Goal: Task Accomplishment & Management: Manage account settings

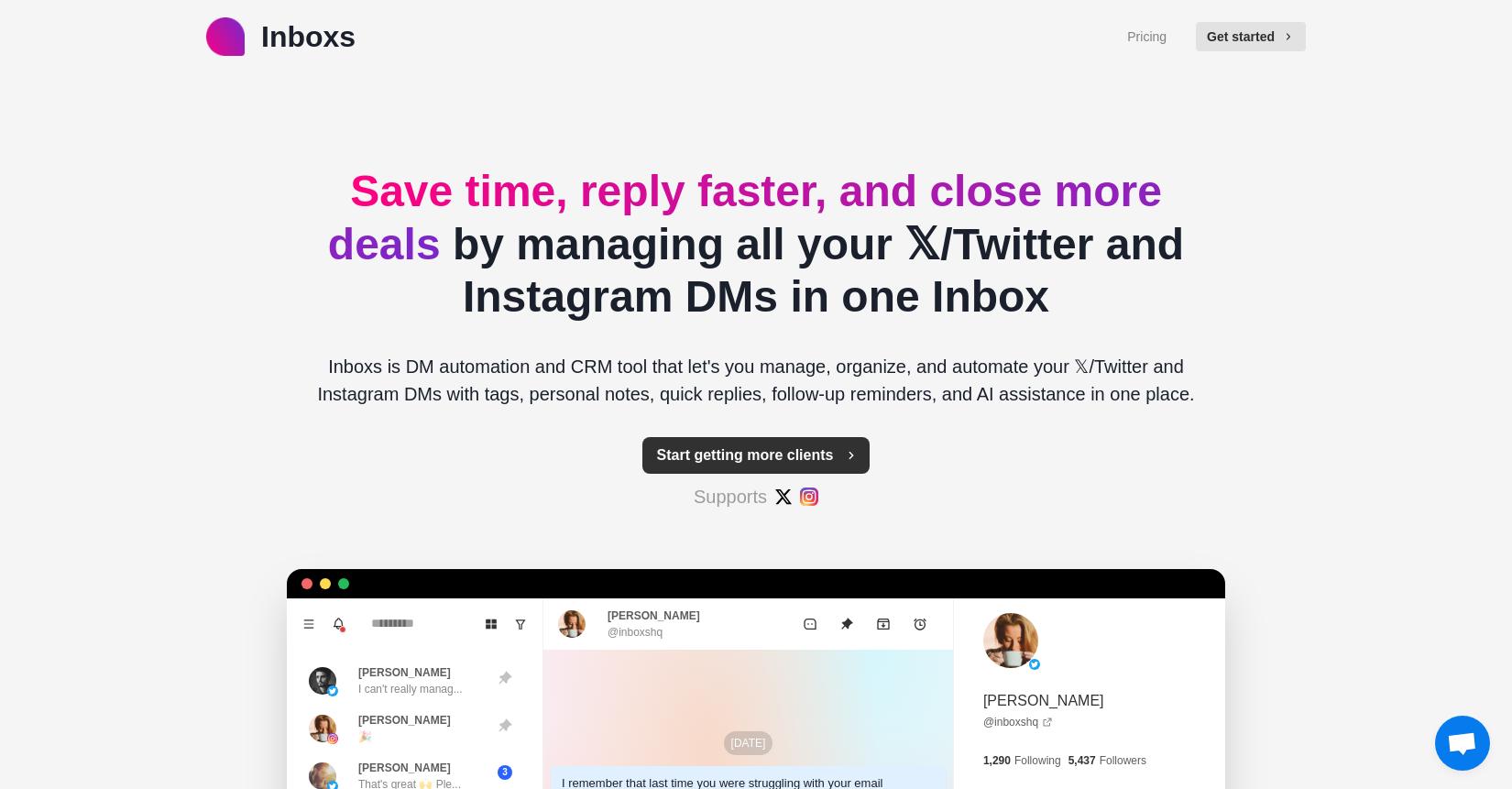
click at [824, 468] on button "Start getting more clients" at bounding box center [756, 454] width 228 height 36
type textarea "*"
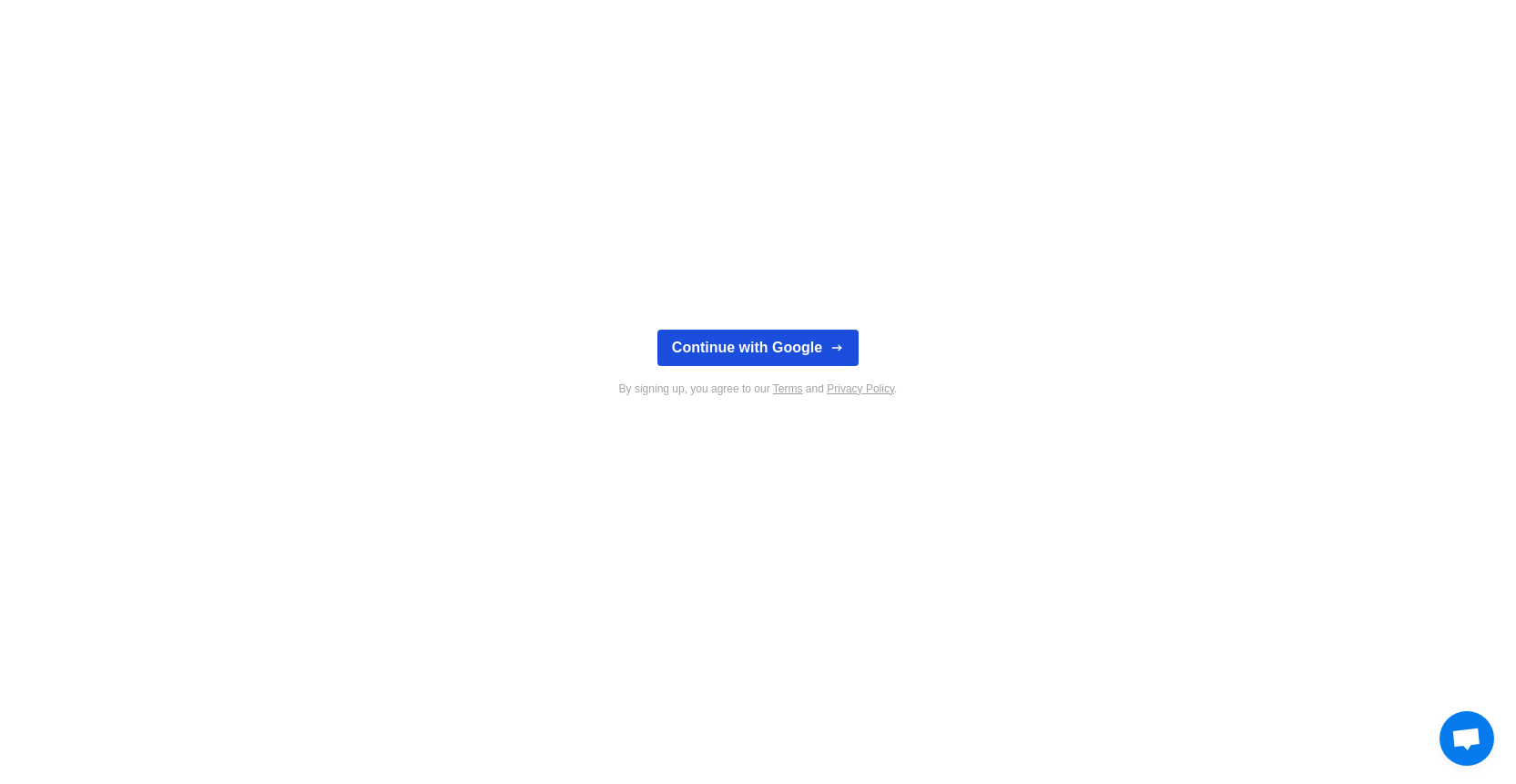
click at [769, 347] on button "Continue with Google" at bounding box center [758, 347] width 201 height 36
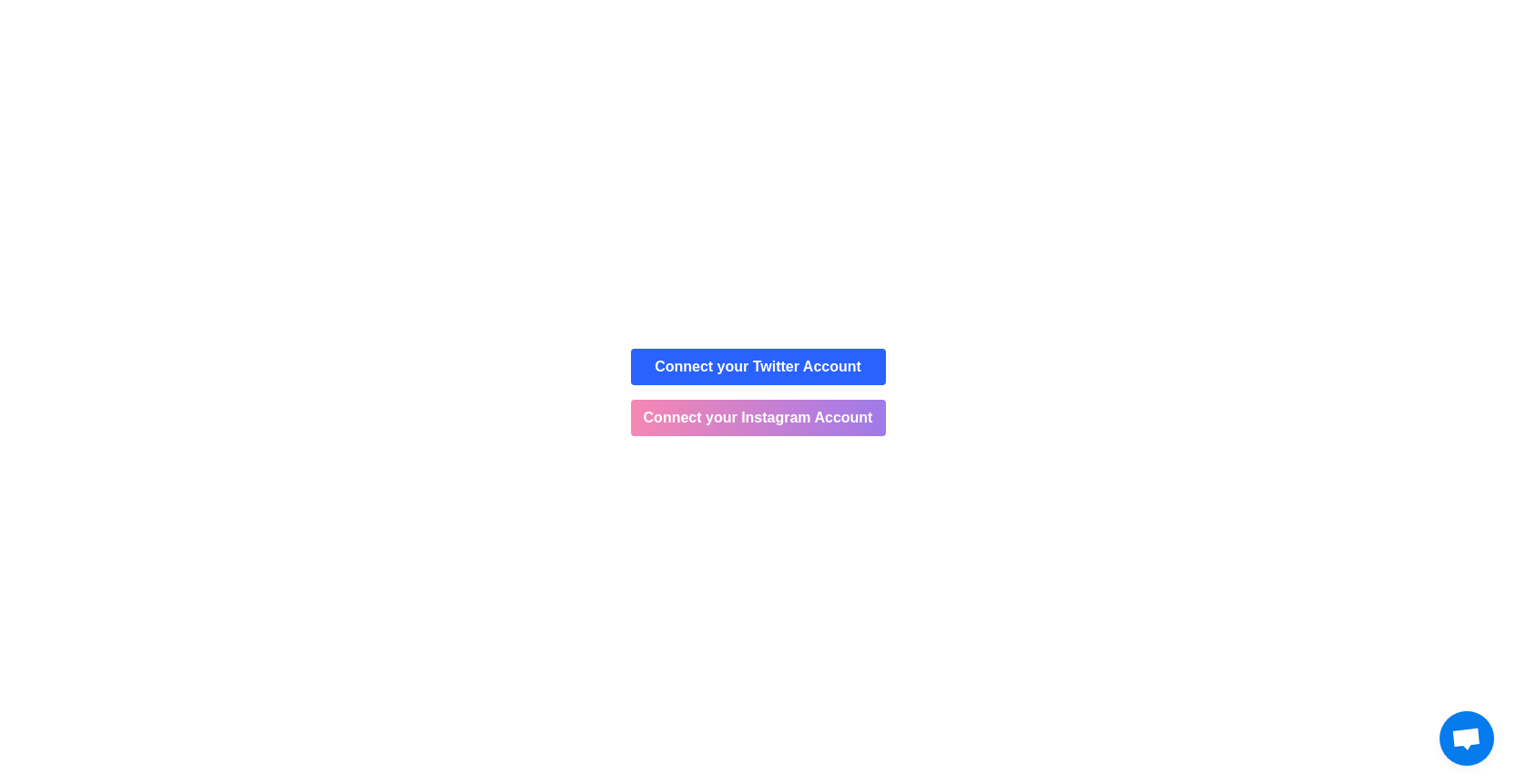
click at [812, 424] on button "Connect your Instagram Account" at bounding box center [758, 417] width 255 height 36
click at [790, 414] on button "Connect your Instagram Account" at bounding box center [758, 417] width 255 height 36
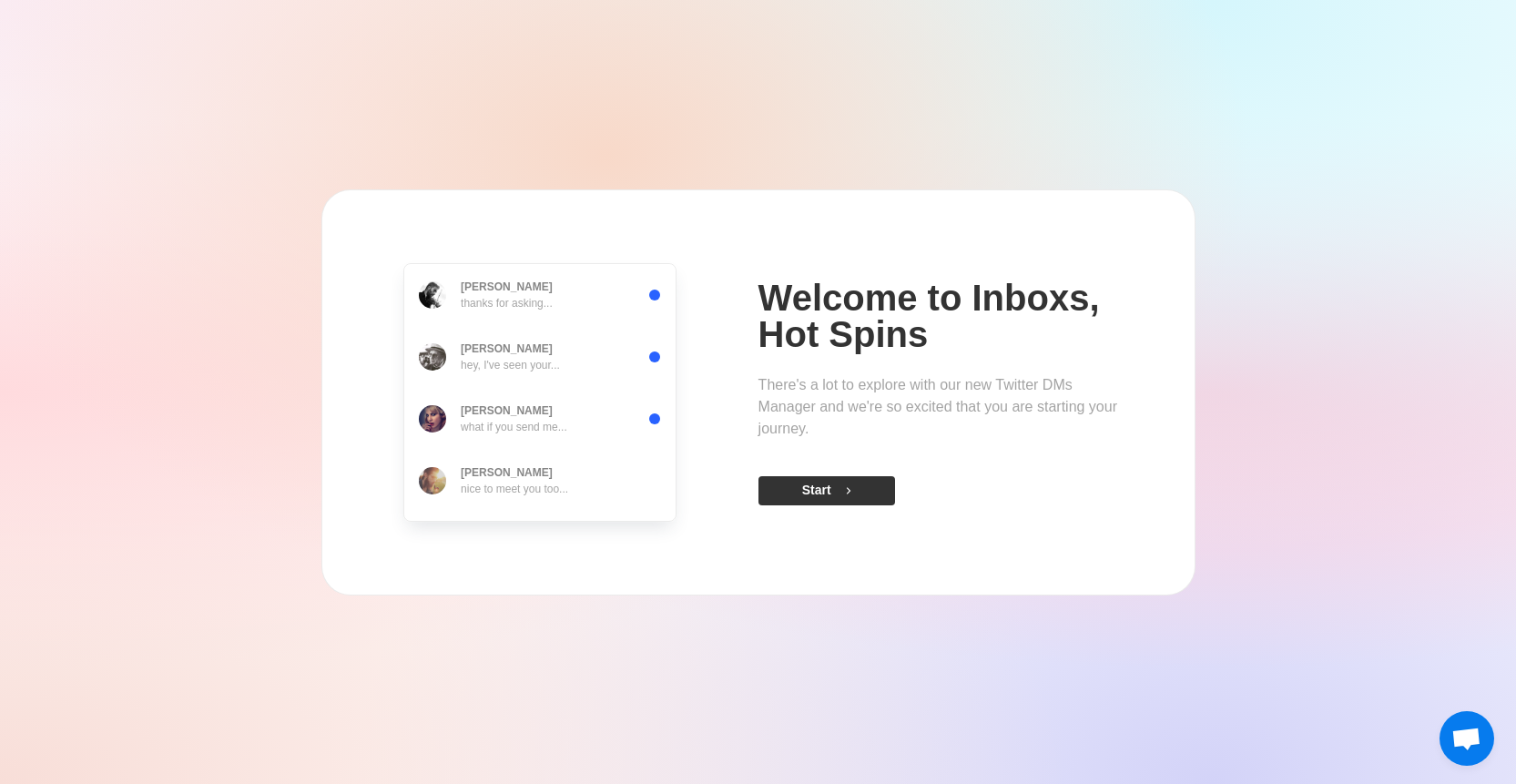
click at [836, 489] on button "Start" at bounding box center [827, 490] width 137 height 30
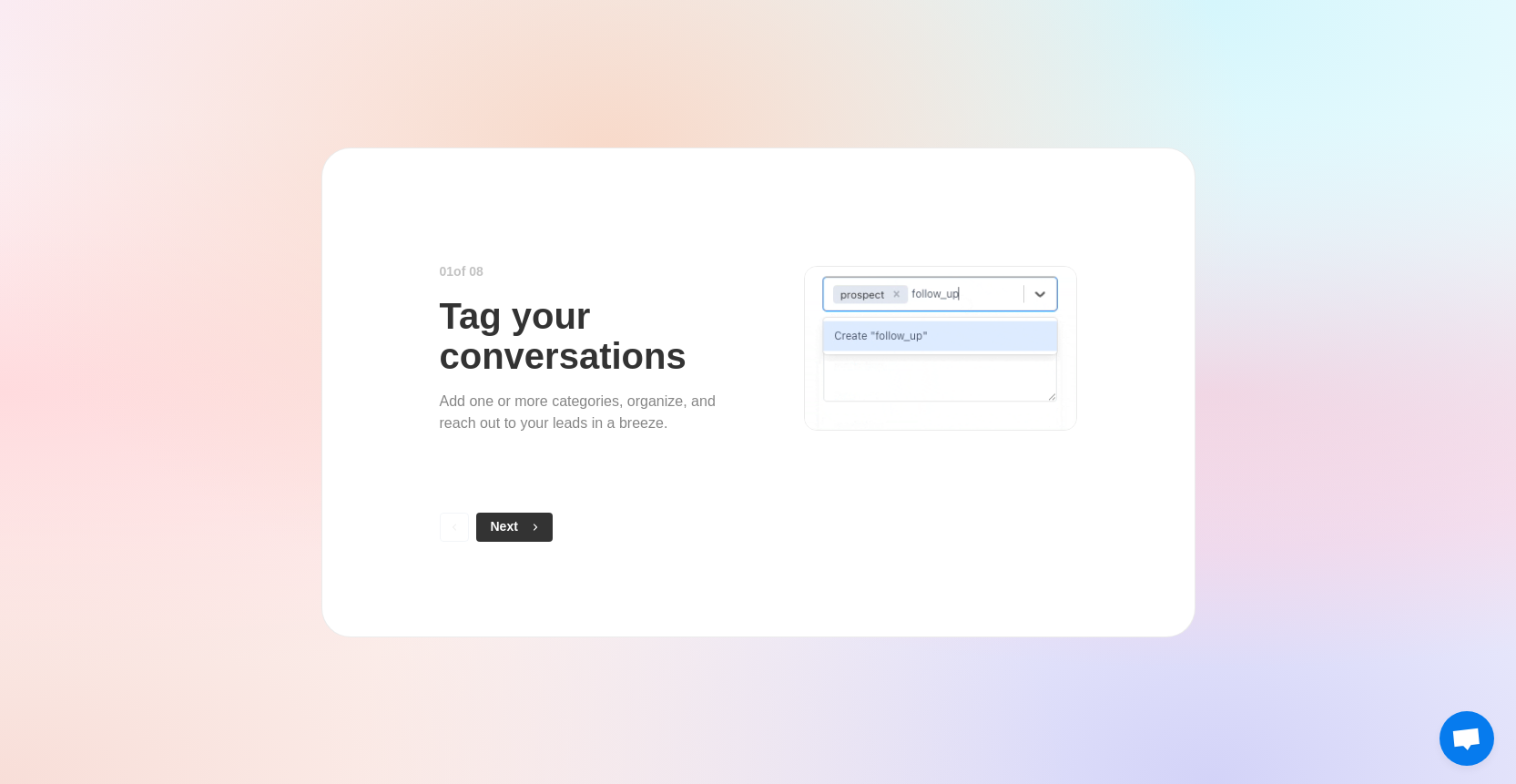
click at [539, 522] on icon "button" at bounding box center [536, 527] width 13 height 13
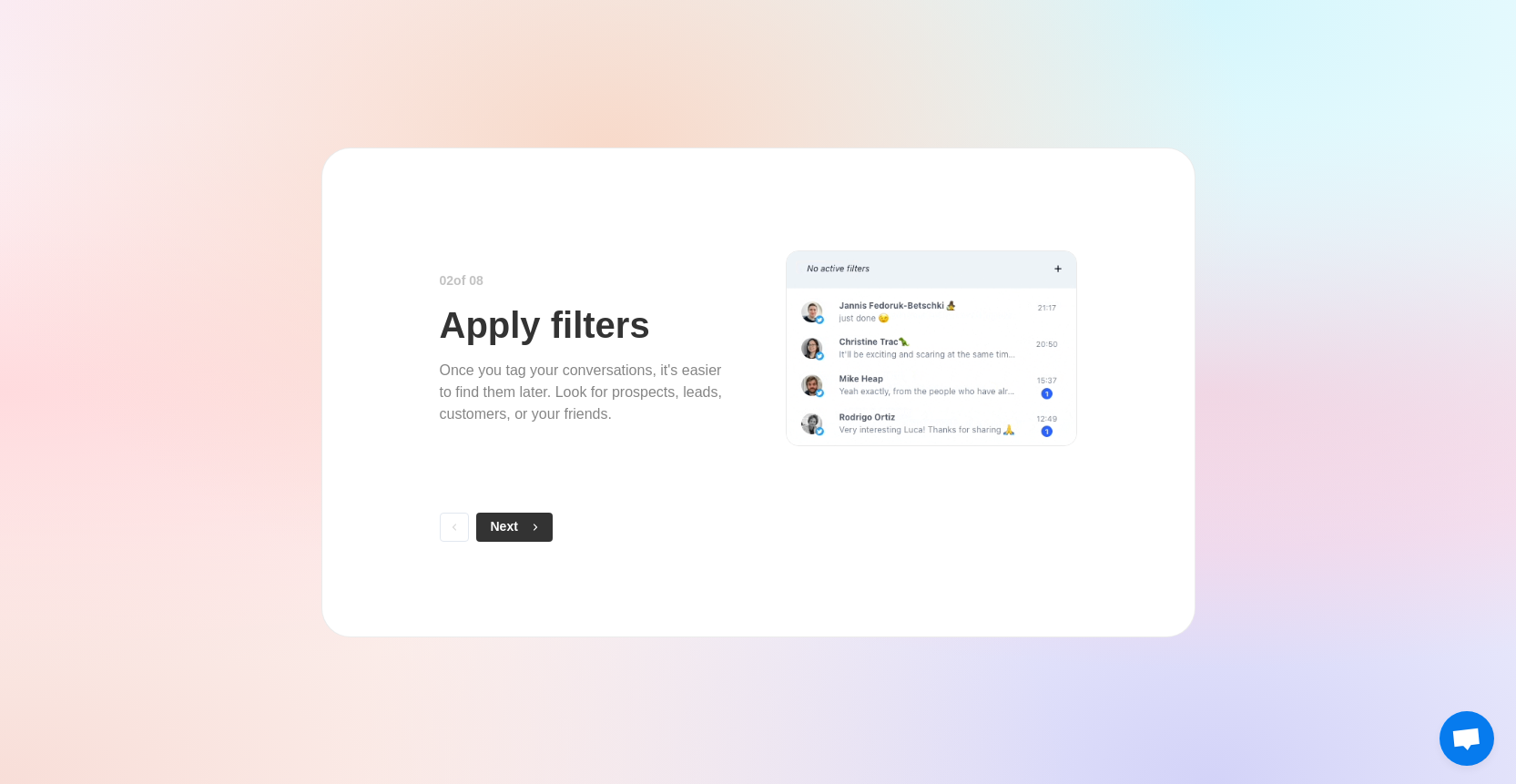
click at [525, 515] on button "Next" at bounding box center [514, 527] width 77 height 30
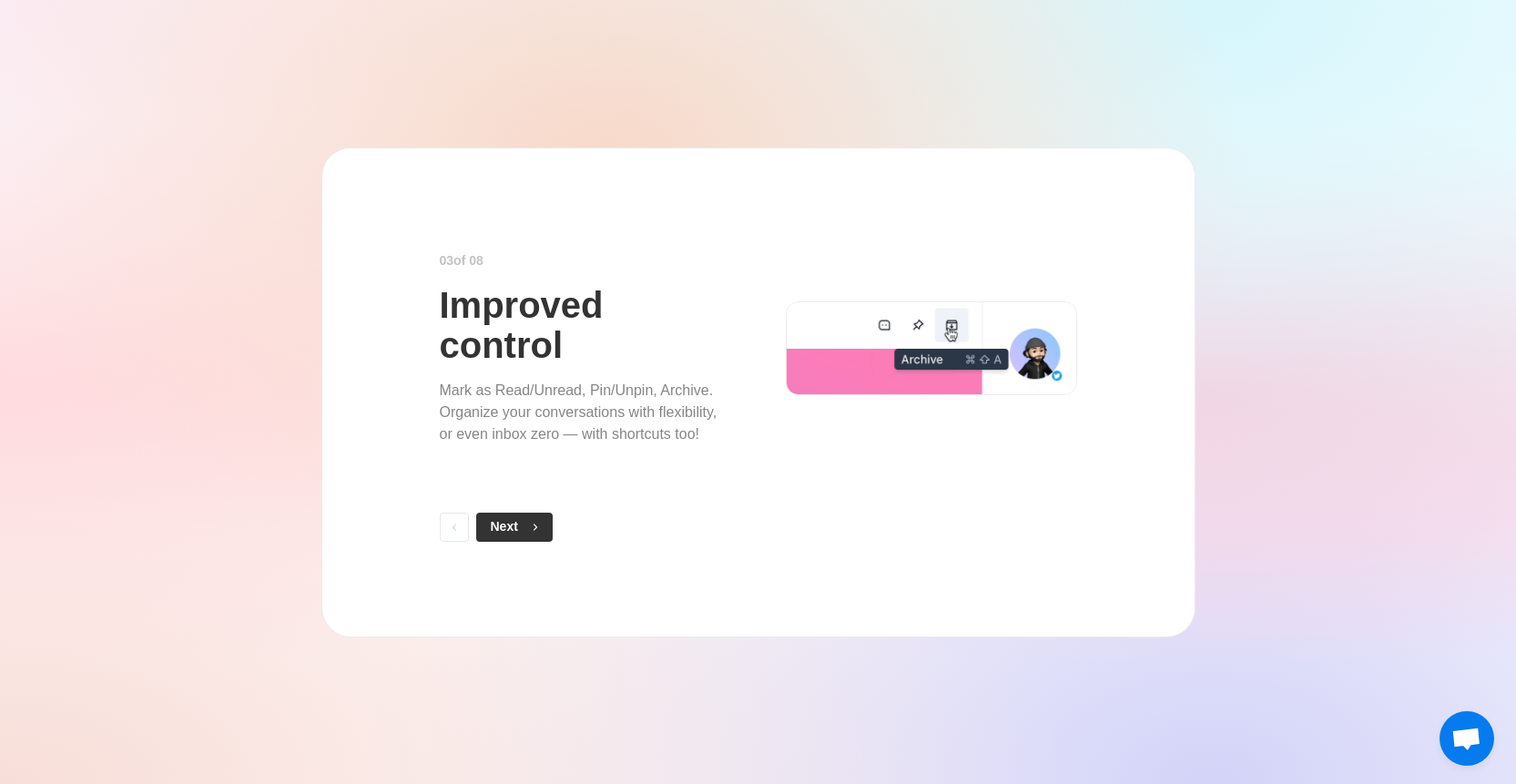
click at [528, 521] on span "button" at bounding box center [532, 527] width 13 height 13
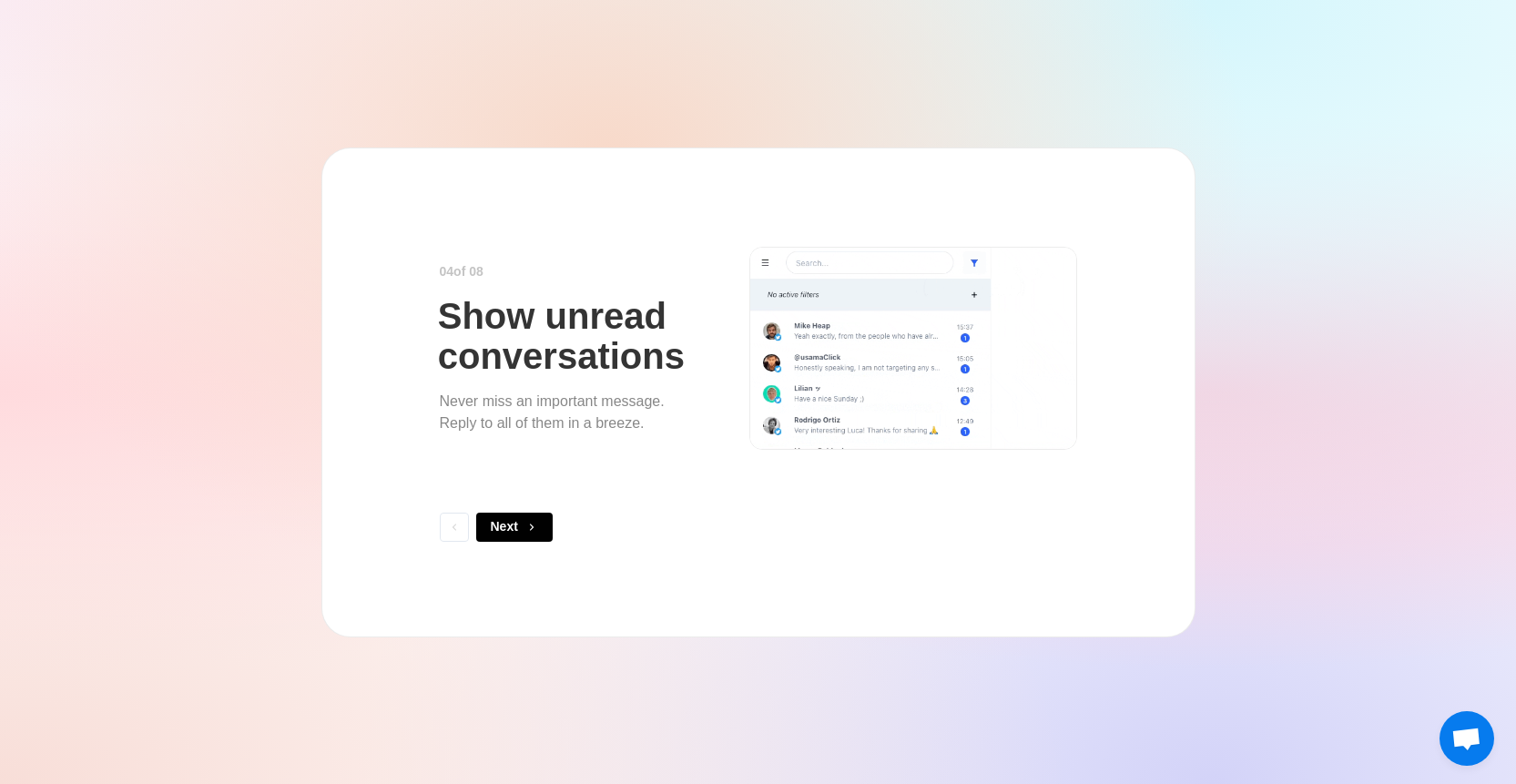
click at [528, 535] on button "Next" at bounding box center [514, 527] width 77 height 30
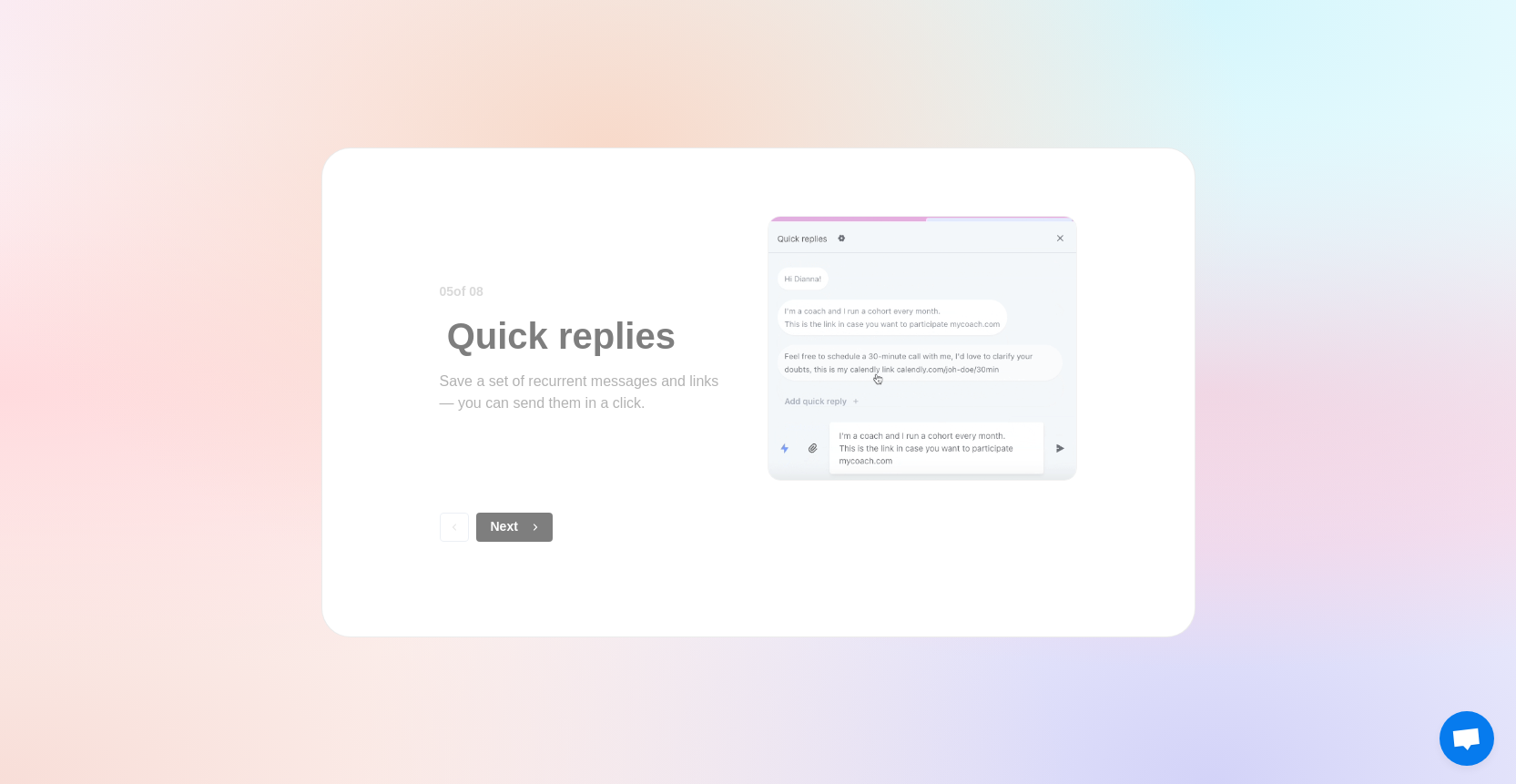
click at [529, 531] on icon "button" at bounding box center [536, 527] width 13 height 13
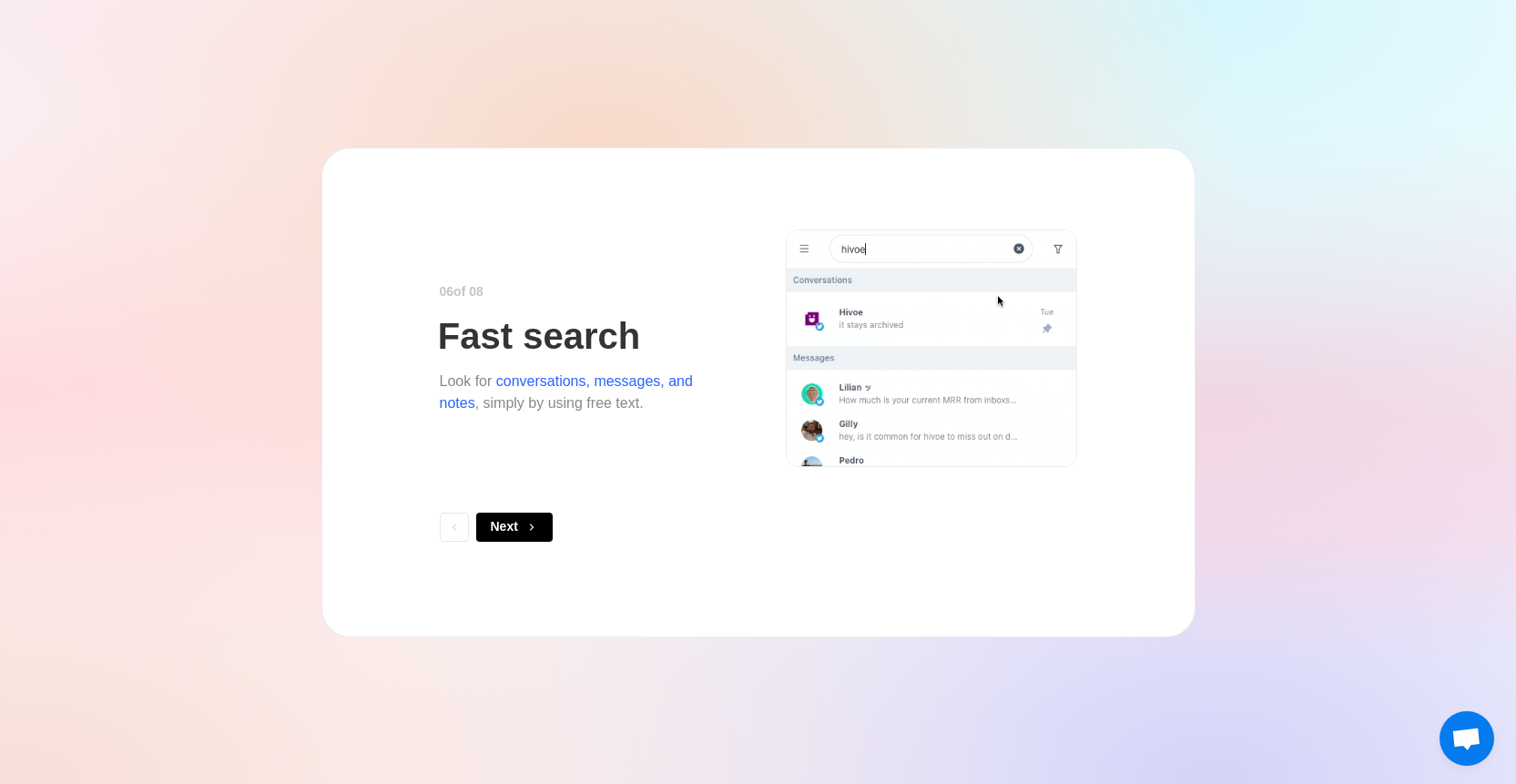
click at [528, 530] on icon "button" at bounding box center [532, 527] width 13 height 13
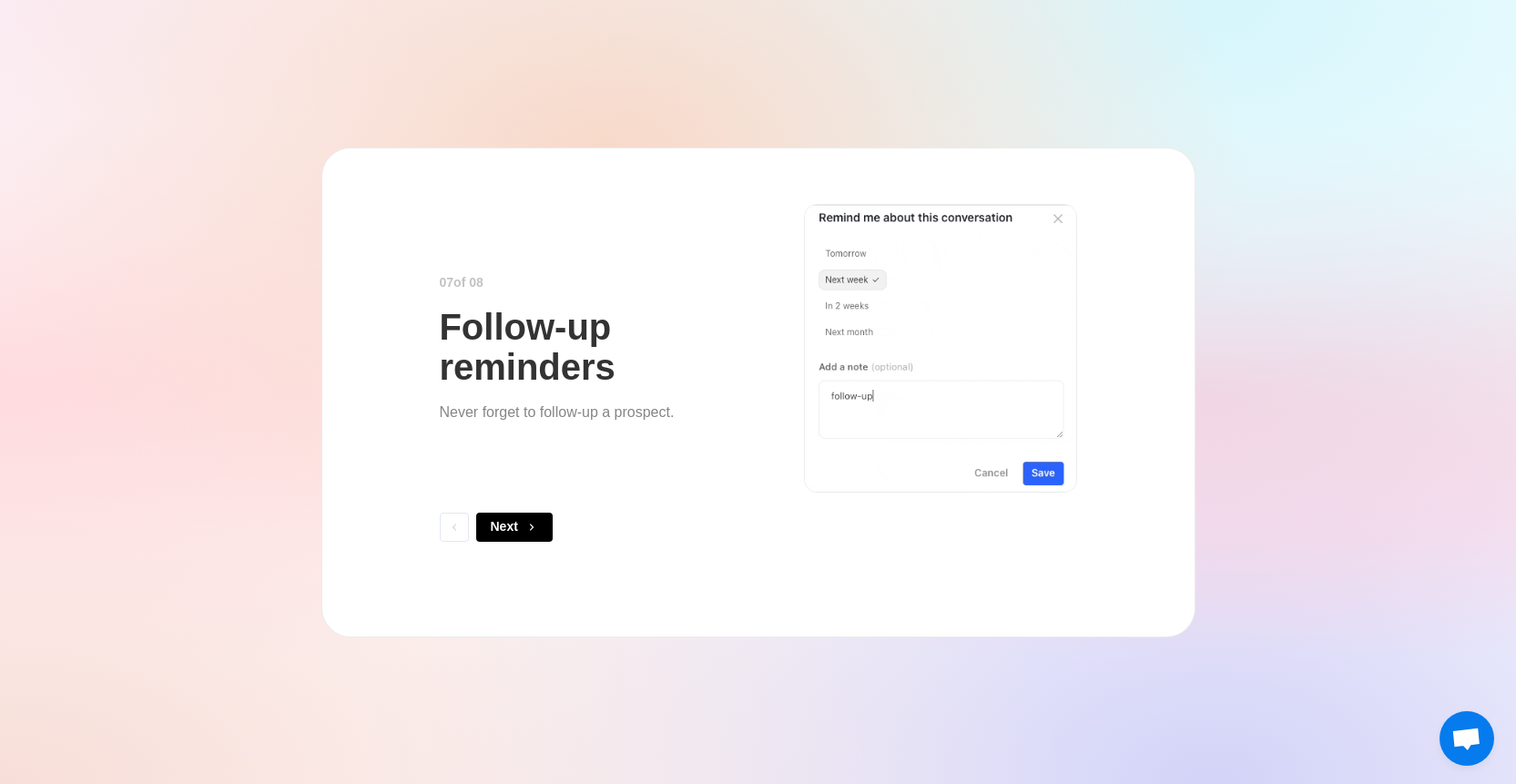
click at [528, 530] on icon "button" at bounding box center [532, 527] width 13 height 13
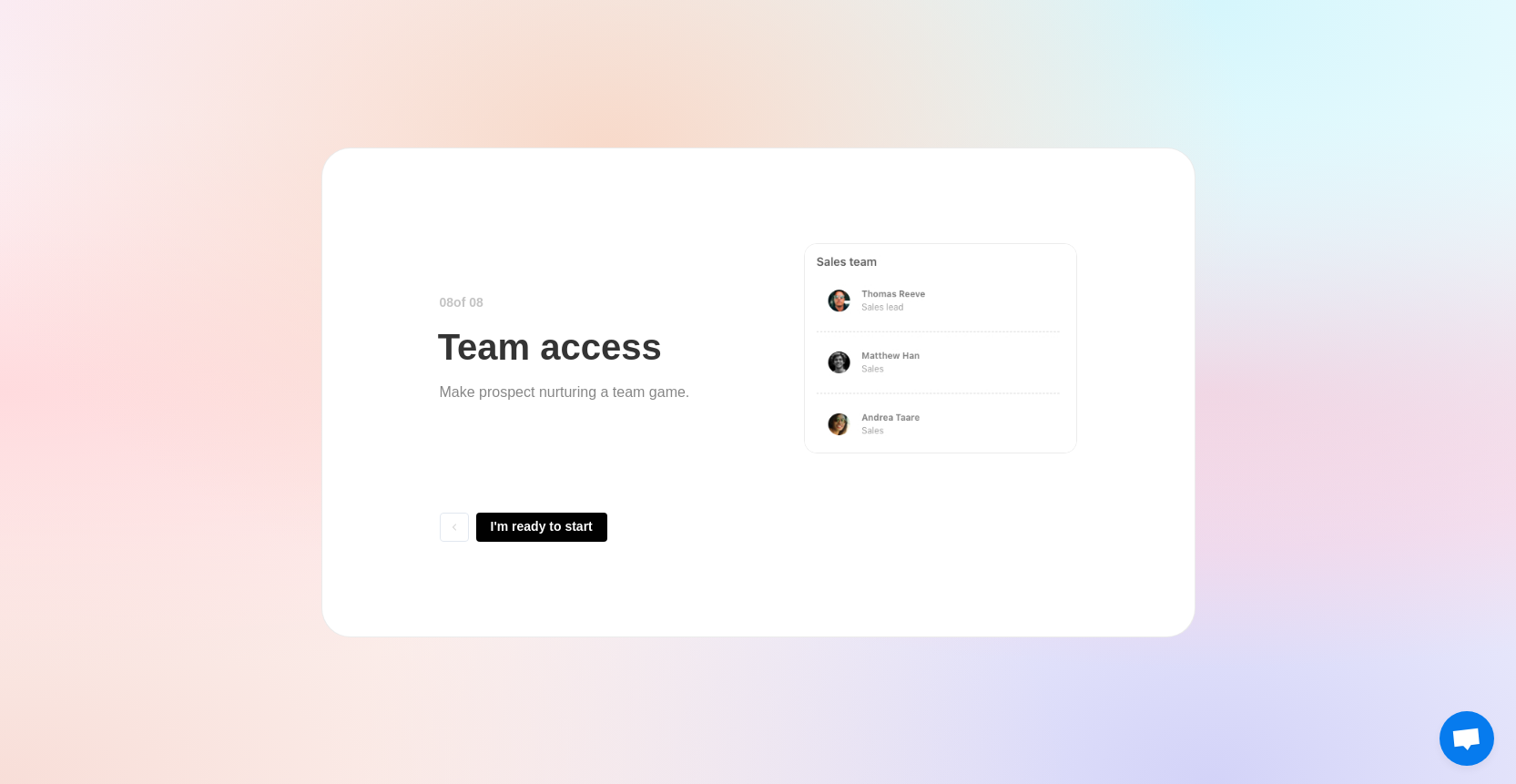
click at [528, 528] on button "I'm ready to start" at bounding box center [541, 527] width 131 height 30
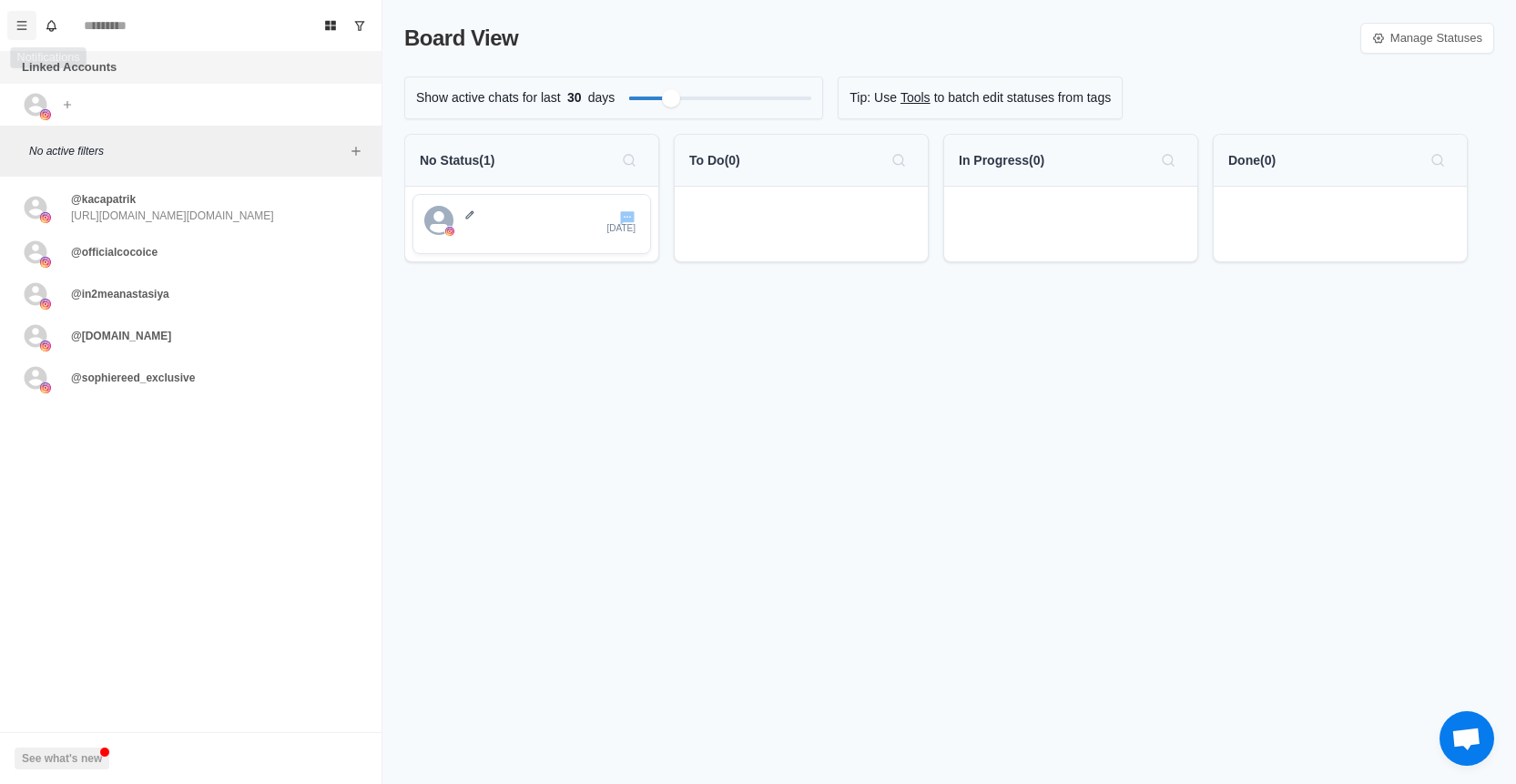
click at [30, 23] on button "Menu" at bounding box center [22, 26] width 30 height 30
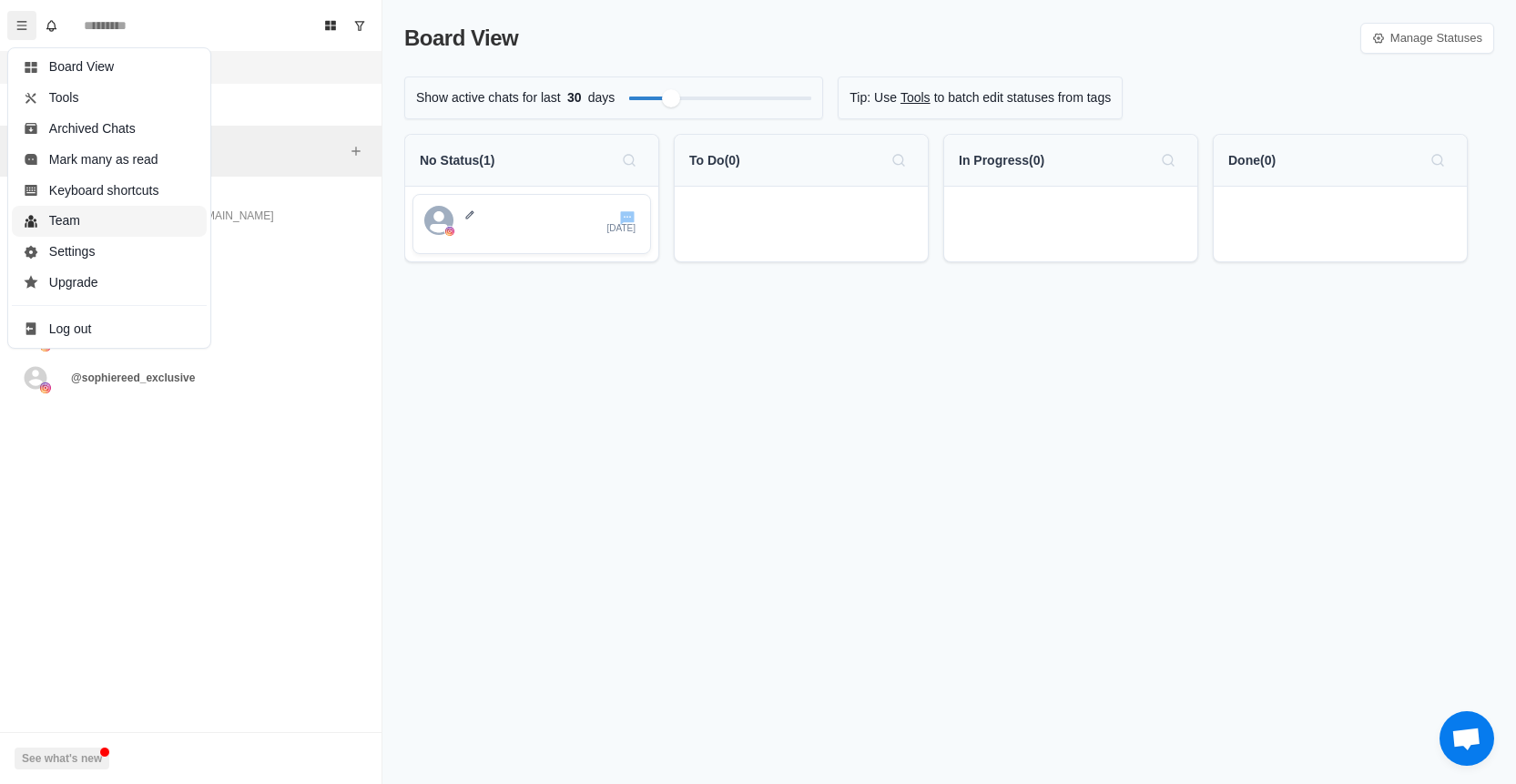
click at [73, 235] on button "Team" at bounding box center [109, 222] width 195 height 31
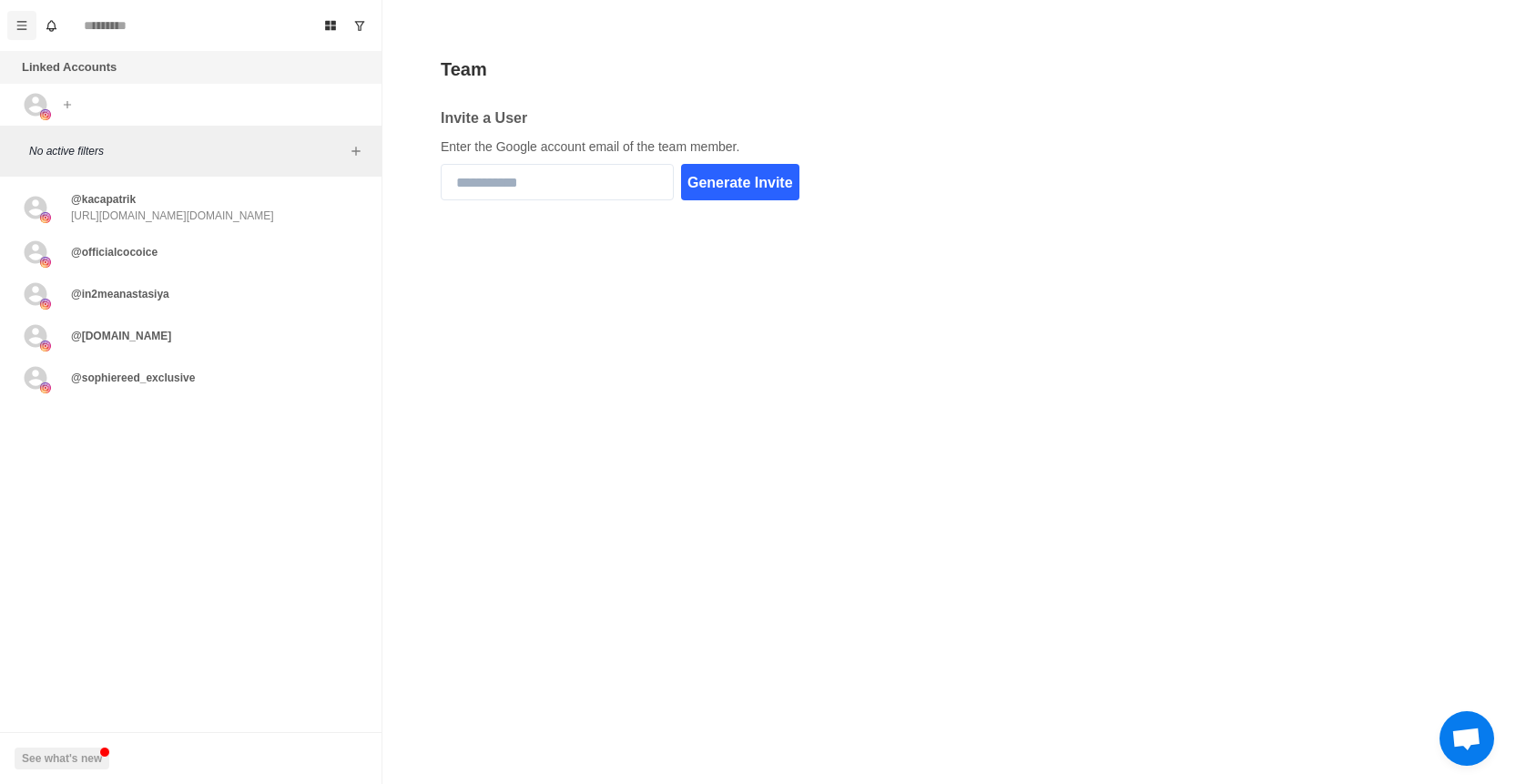
click at [30, 30] on button "Menu" at bounding box center [22, 26] width 30 height 30
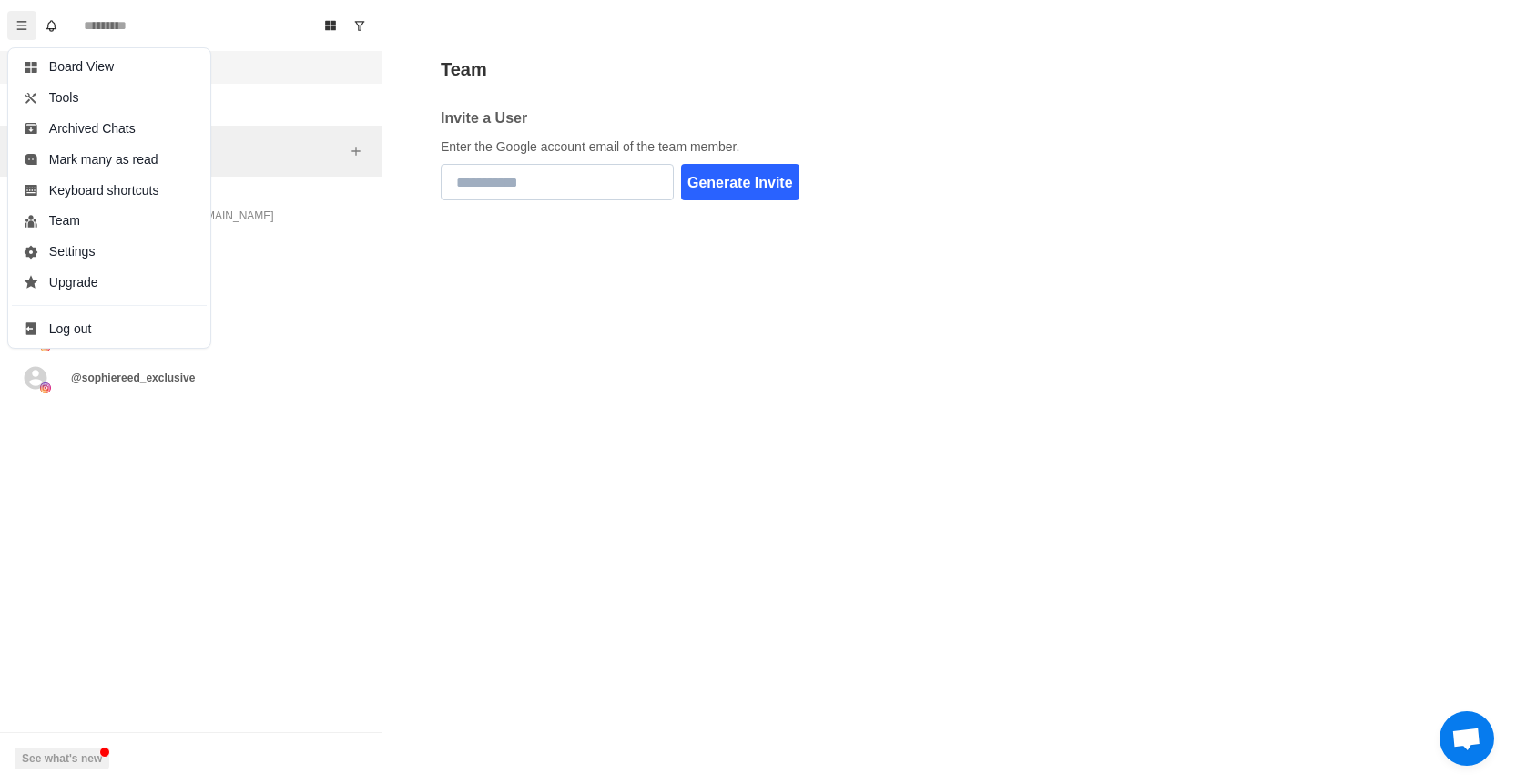
click at [540, 165] on input "email" at bounding box center [557, 181] width 233 height 36
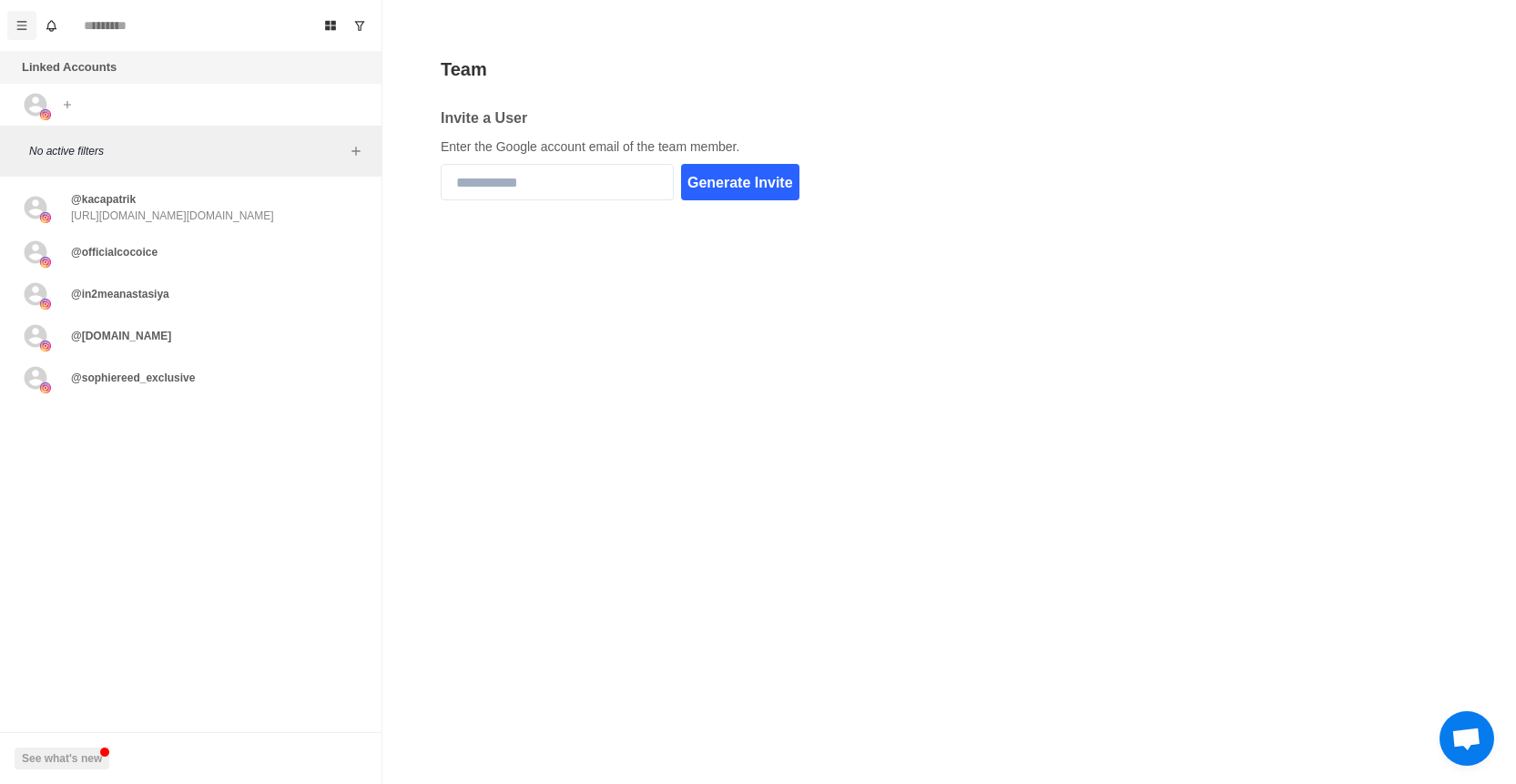
click at [11, 18] on button "Menu" at bounding box center [22, 26] width 30 height 30
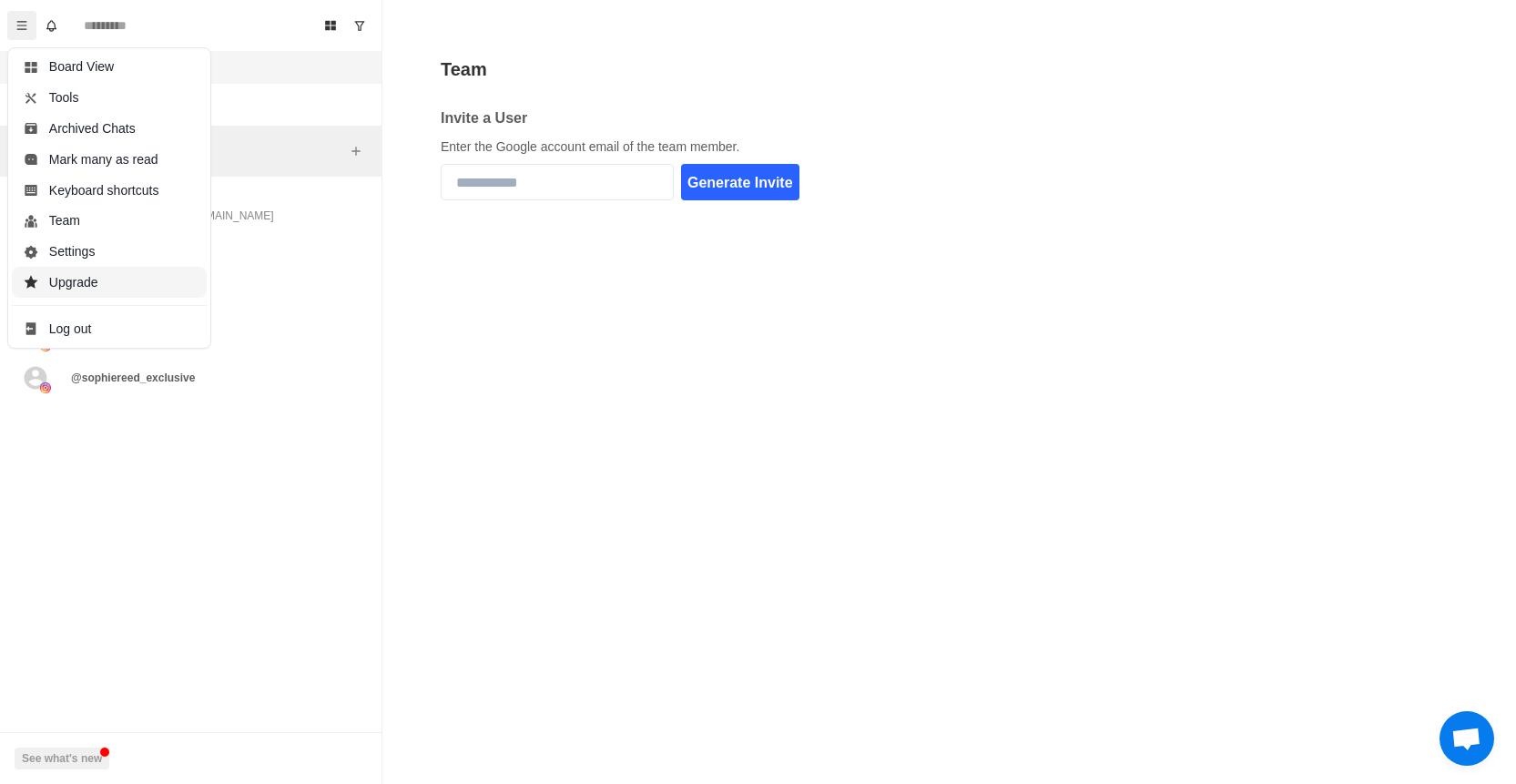
click at [80, 276] on button "Upgrade" at bounding box center [109, 283] width 195 height 31
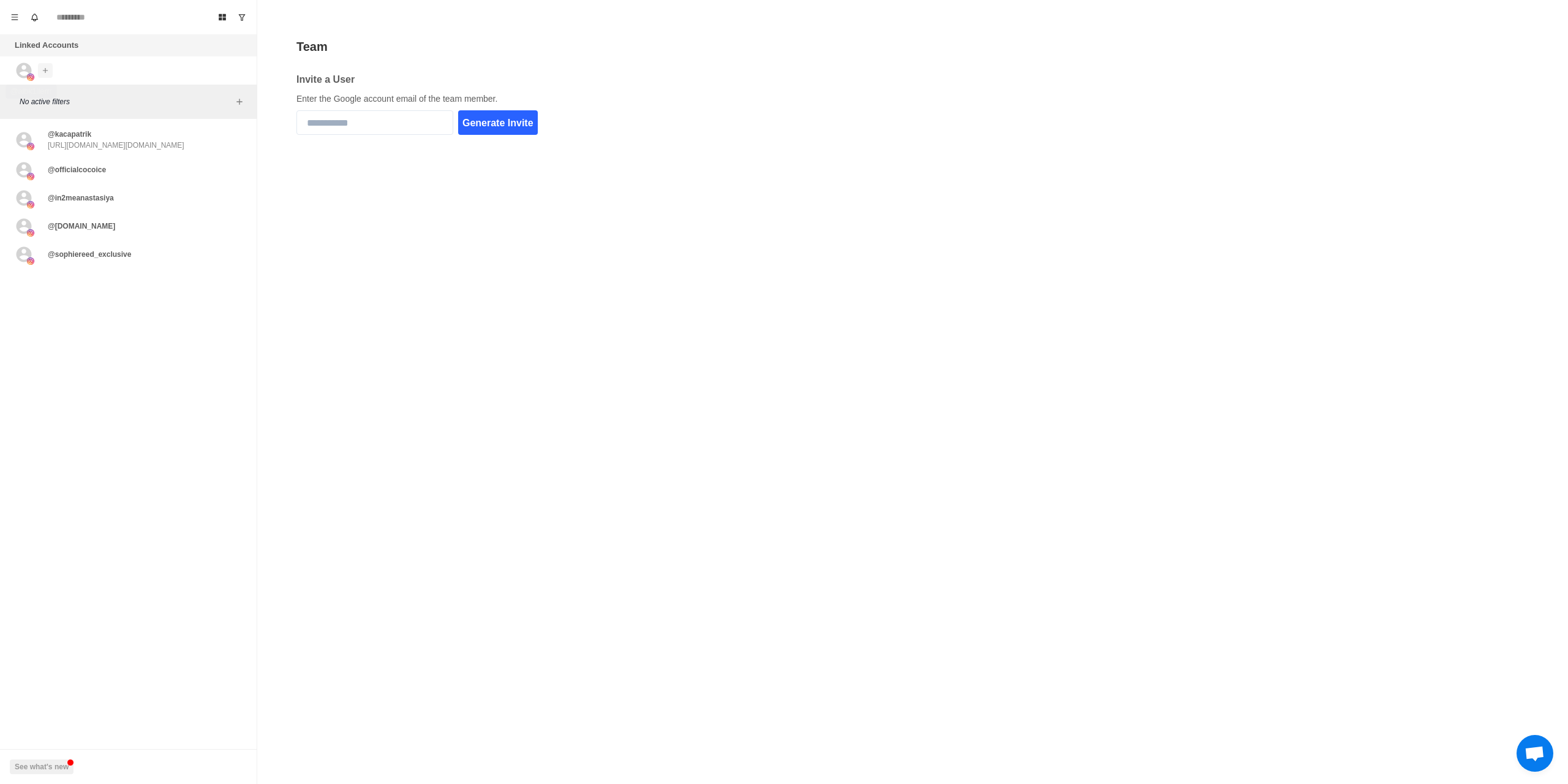
click at [47, 66] on icon "Add account" at bounding box center [45, 70] width 9 height 9
click at [134, 79] on div "Linked Accounts Connect X account Connect Instagram account" at bounding box center [128, 59] width 257 height 50
click at [91, 138] on div "@kacapatrik https://www.instagram.com/katya.quinnx?utm_source=ig_web_button_sha…" at bounding box center [116, 139] width 137 height 22
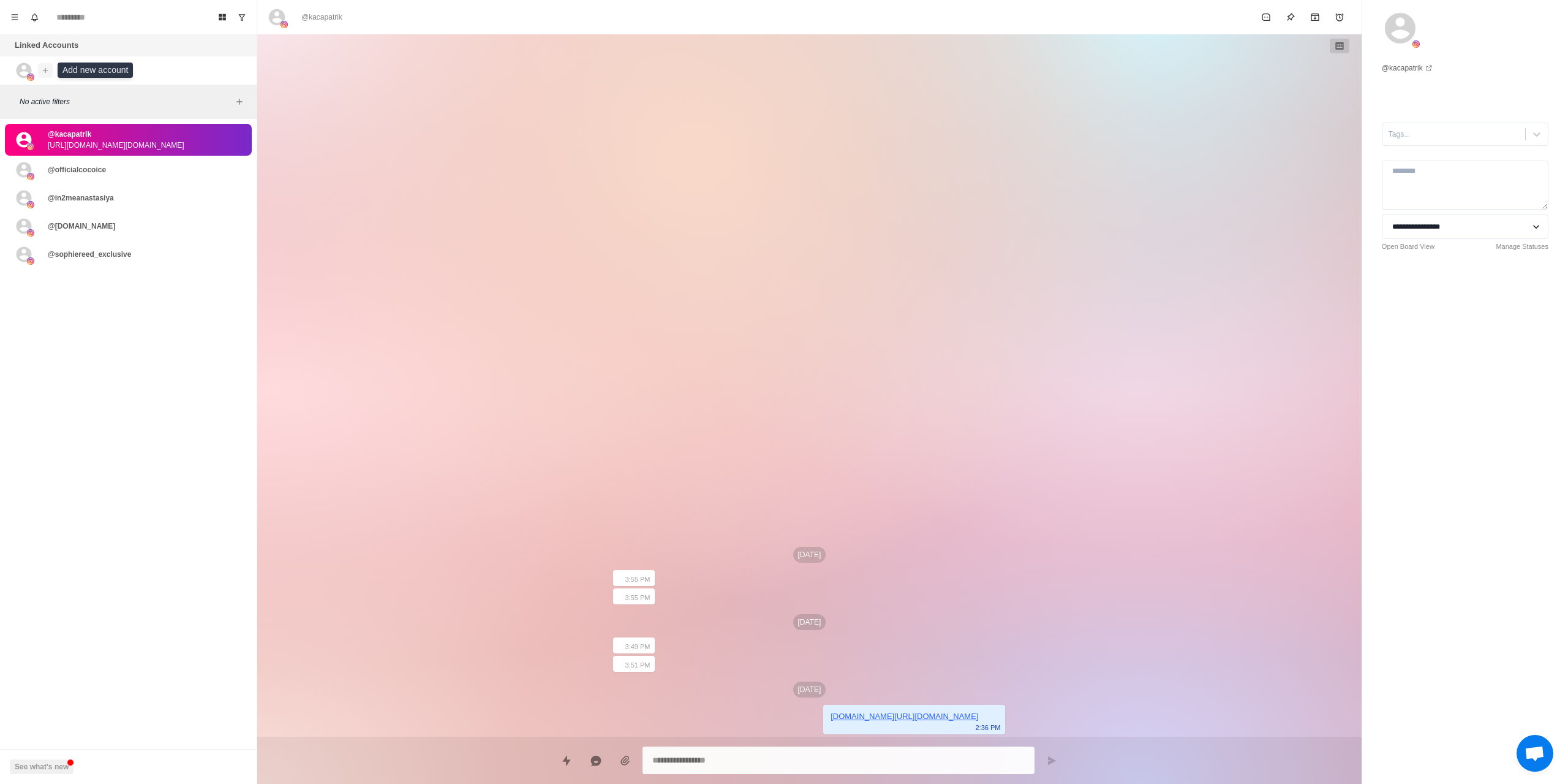
click at [43, 74] on icon "Add account" at bounding box center [45, 70] width 9 height 9
click at [78, 35] on div "Linked Accounts" at bounding box center [128, 45] width 257 height 22
click at [16, 17] on icon "Menu" at bounding box center [15, 17] width 9 height 9
type textarea "*"
click at [48, 154] on button "Team" at bounding box center [73, 149] width 131 height 21
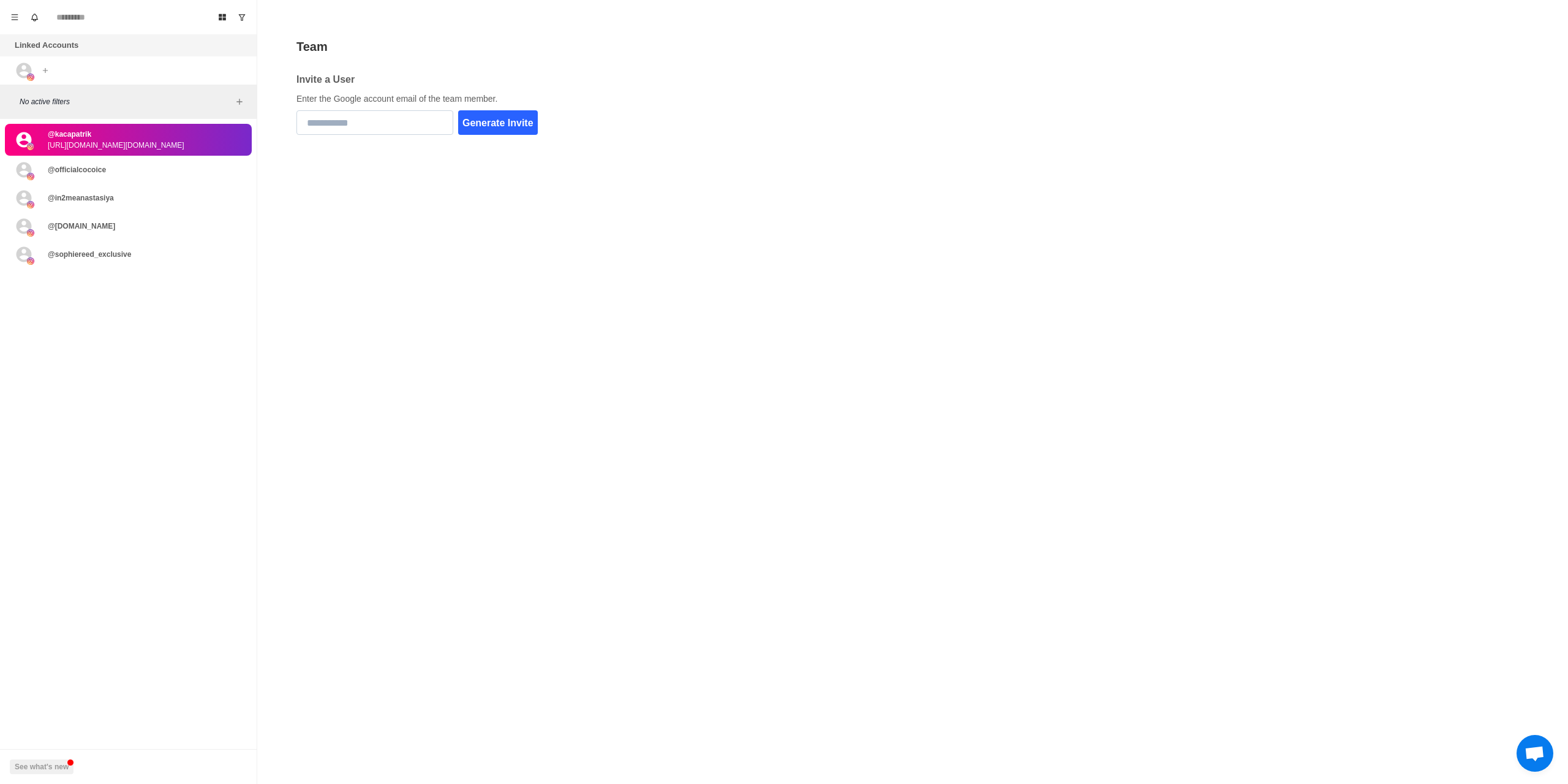
click at [383, 129] on input "email" at bounding box center [375, 122] width 157 height 24
click at [19, 21] on button "Menu" at bounding box center [15, 17] width 20 height 20
click at [63, 90] on button "Archived Chats" at bounding box center [73, 87] width 131 height 21
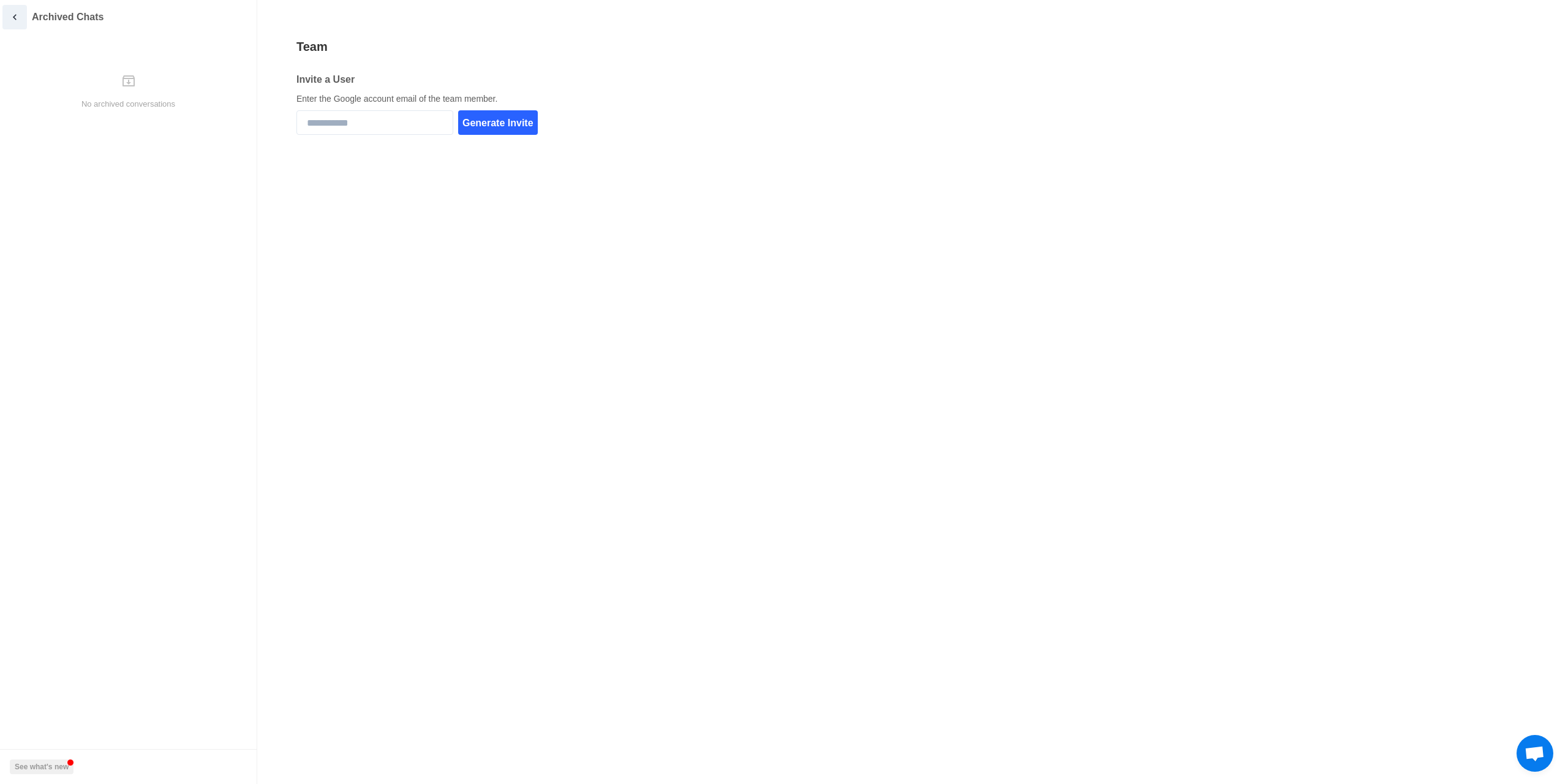
click at [17, 13] on icon "back" at bounding box center [15, 17] width 11 height 11
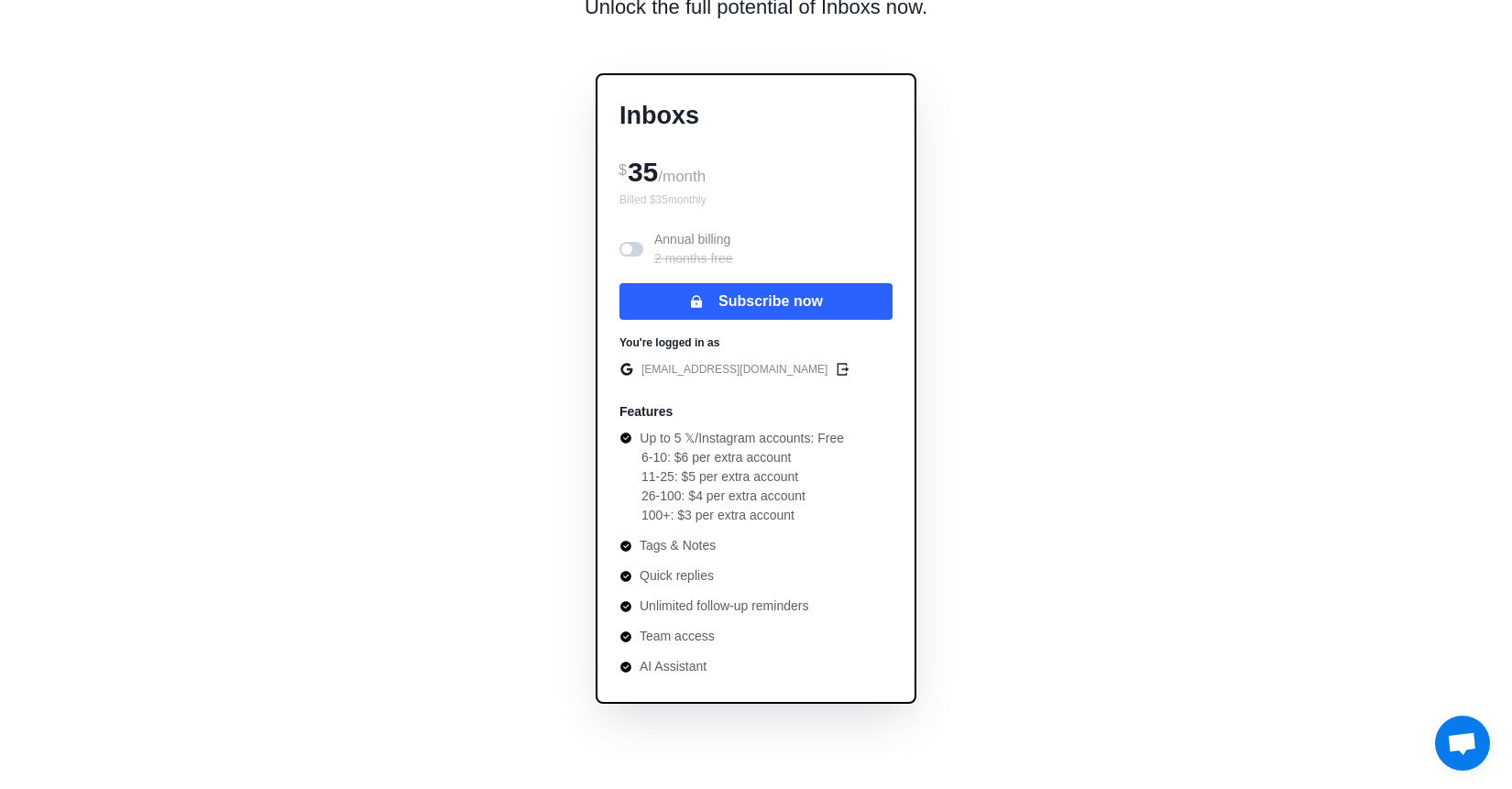
scroll to position [183, 0]
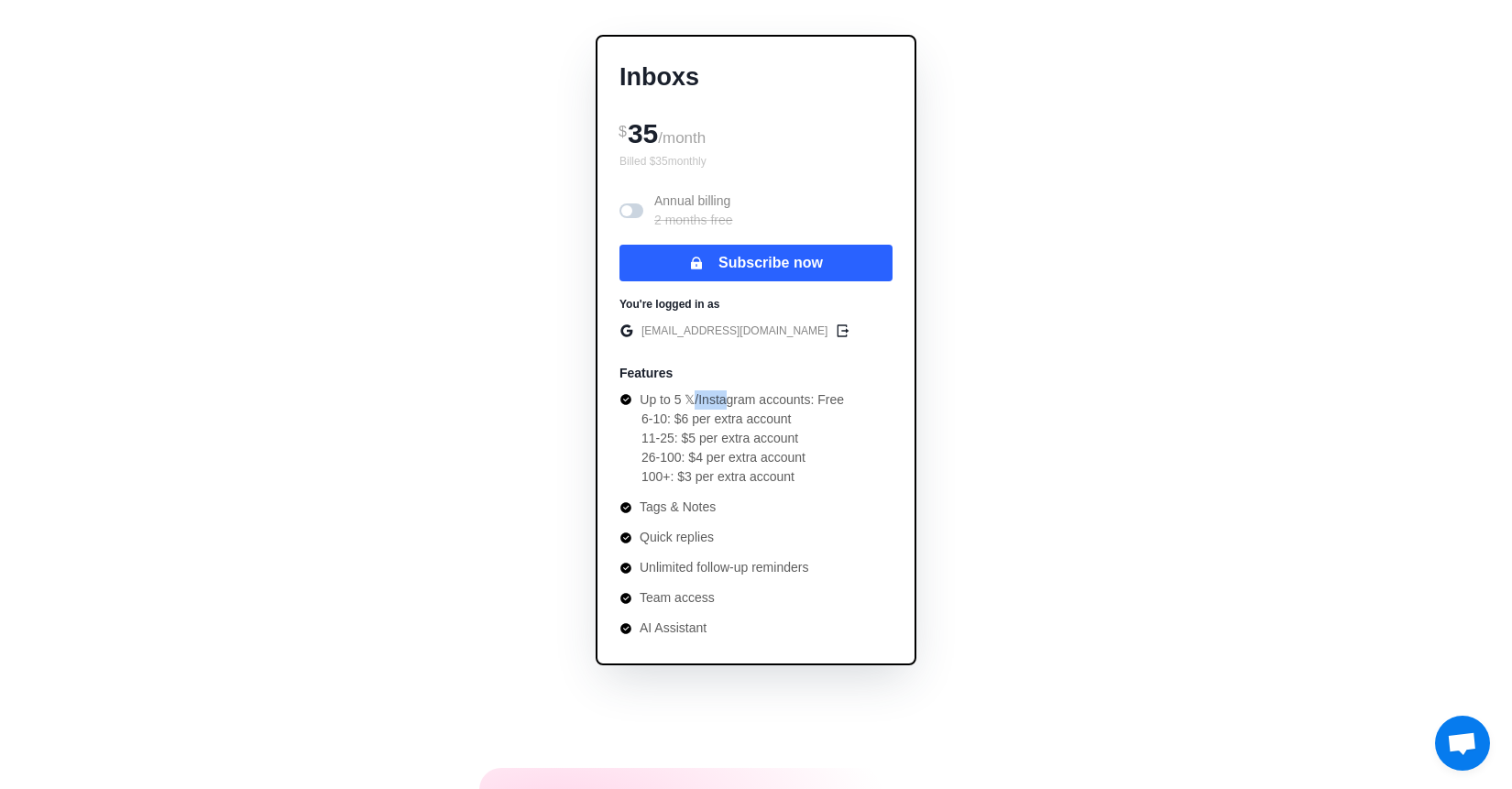
drag, startPoint x: 708, startPoint y: 399, endPoint x: 735, endPoint y: 396, distance: 27.2
click at [731, 397] on p "Up to 5 𝕏/Instagram accounts: Free" at bounding box center [742, 400] width 205 height 20
click at [737, 396] on p "Up to 5 𝕏/Instagram accounts: Free" at bounding box center [742, 400] width 205 height 20
click at [657, 131] on div "$ 35 /month" at bounding box center [756, 131] width 273 height 42
click at [667, 155] on p "Billed $ 35 monthly" at bounding box center [756, 162] width 273 height 17
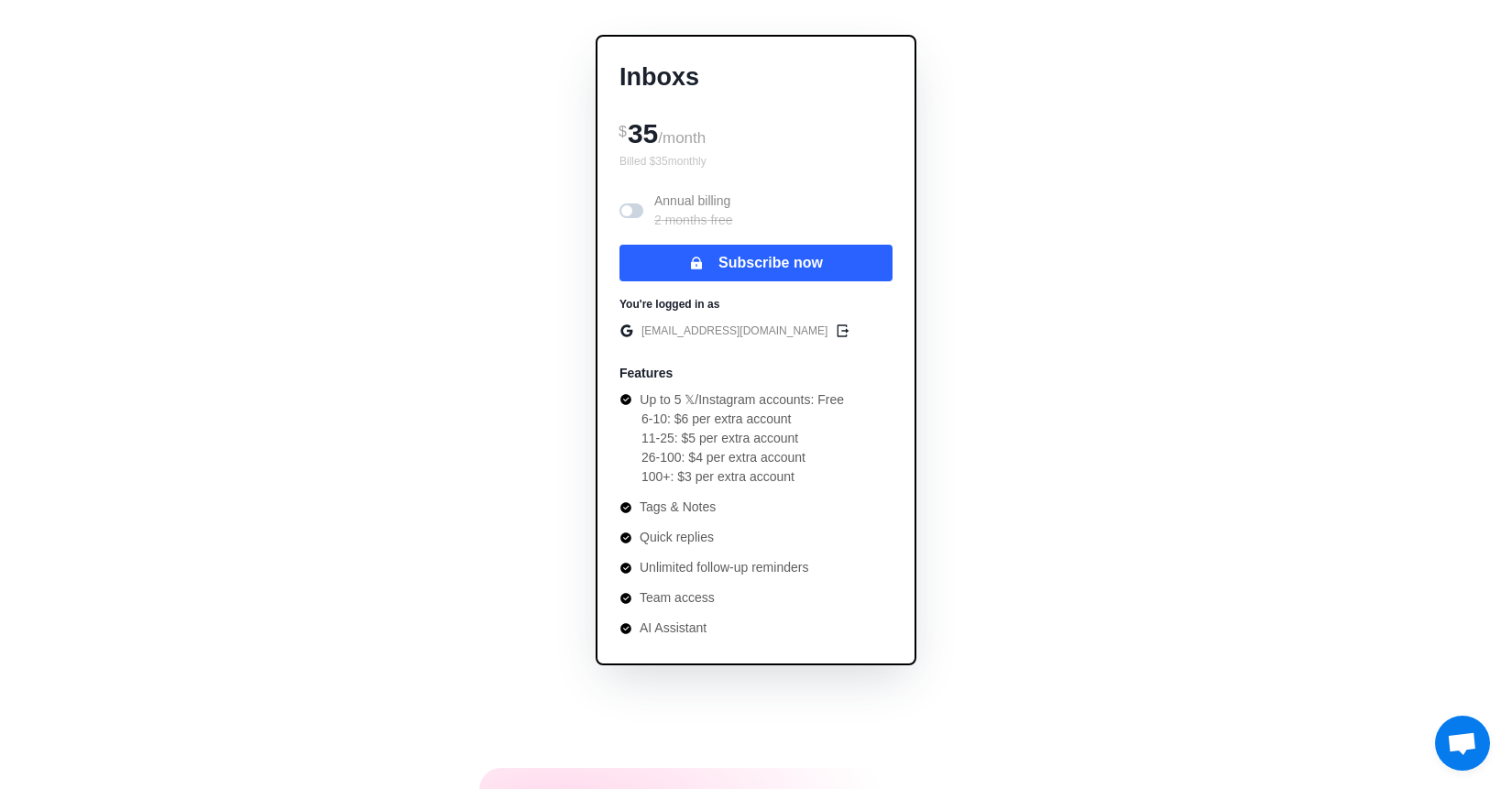
click at [630, 210] on span at bounding box center [627, 211] width 11 height 11
click at [630, 209] on span at bounding box center [636, 211] width 11 height 11
click at [630, 209] on span at bounding box center [627, 211] width 11 height 11
click at [630, 209] on span at bounding box center [636, 211] width 11 height 11
click at [630, 209] on span at bounding box center [627, 211] width 11 height 11
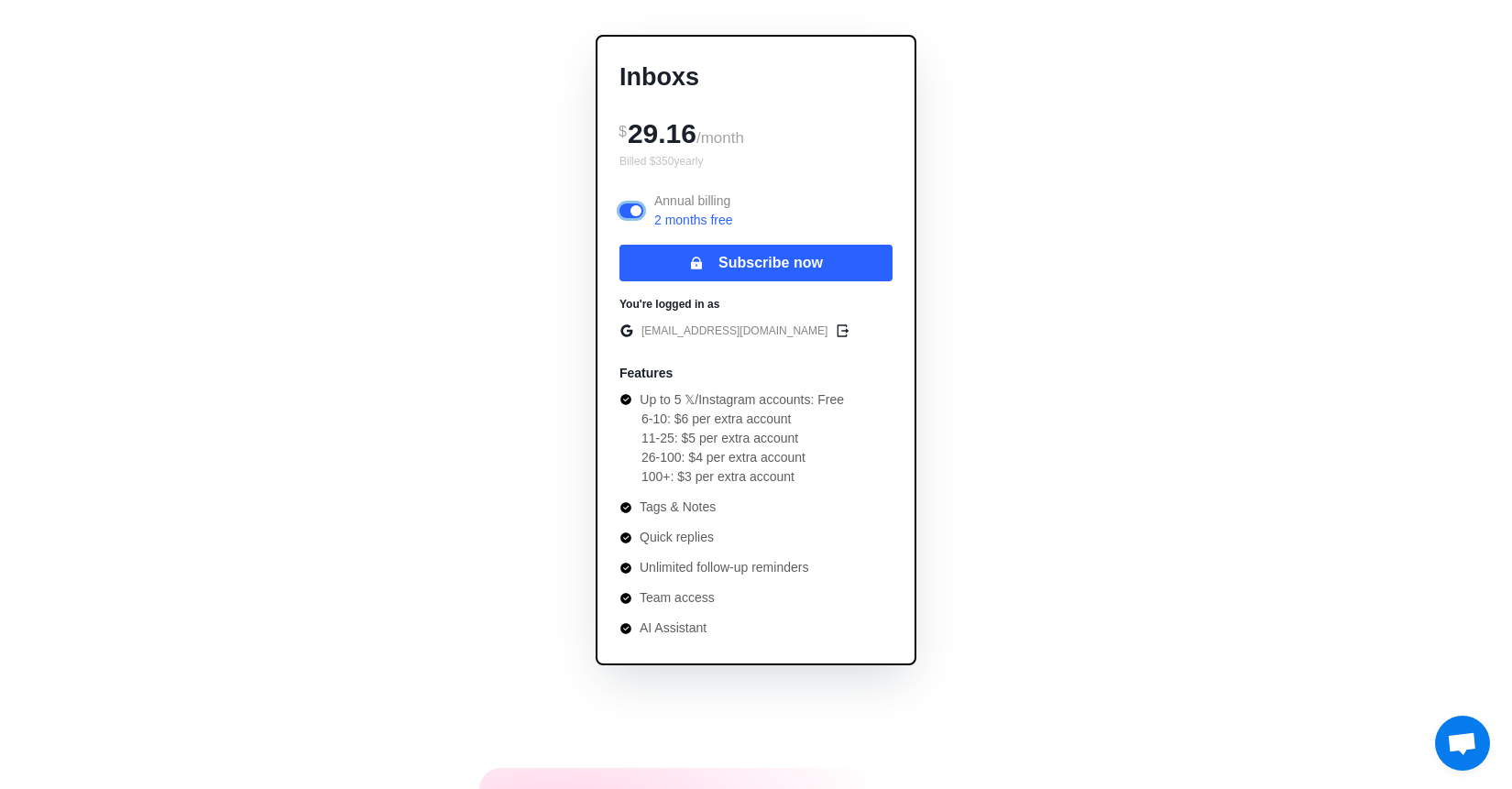
click at [630, 209] on span at bounding box center [636, 211] width 11 height 11
click at [630, 209] on span at bounding box center [627, 211] width 11 height 11
click at [630, 209] on span at bounding box center [636, 211] width 11 height 11
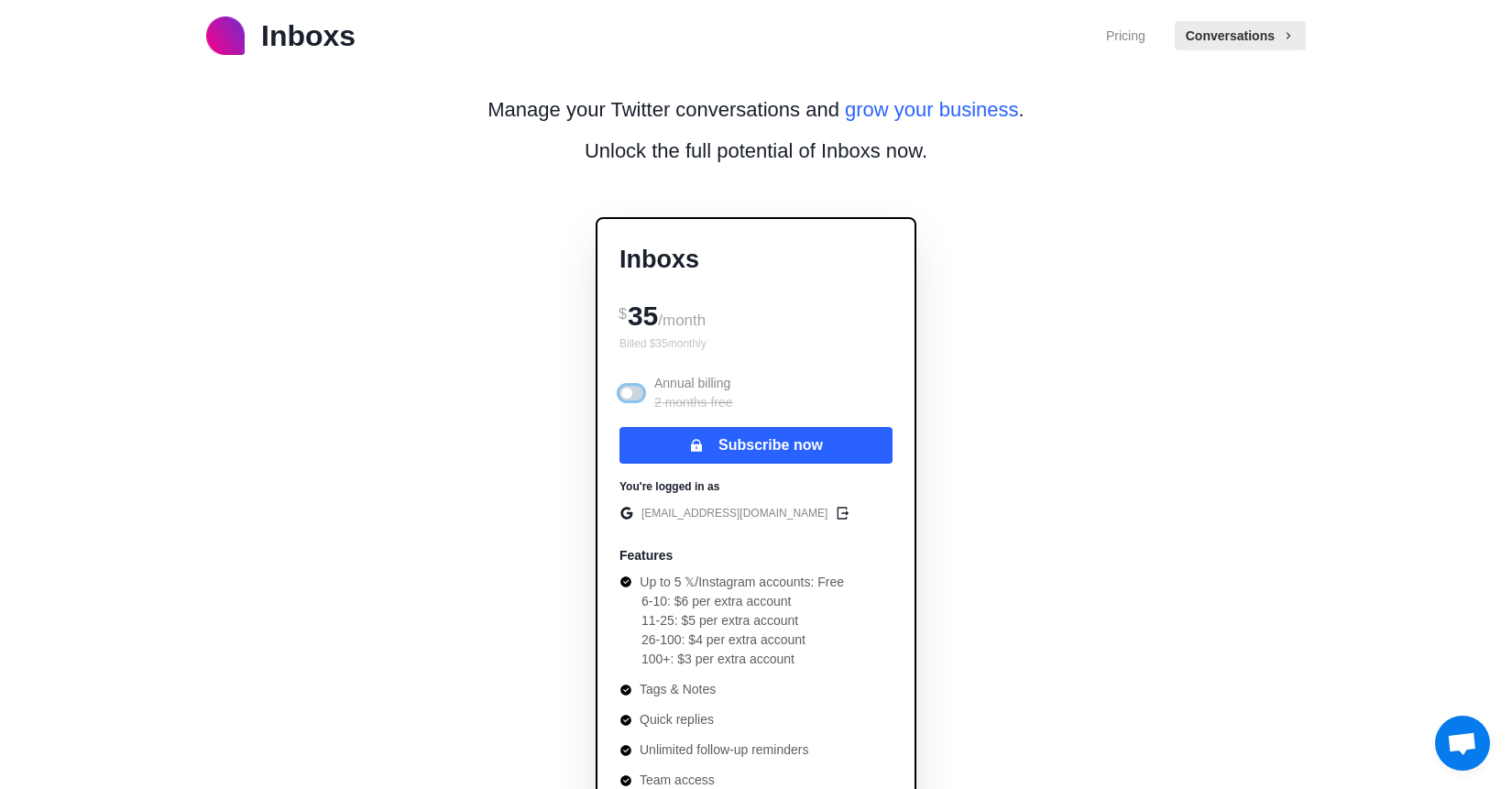
scroll to position [0, 0]
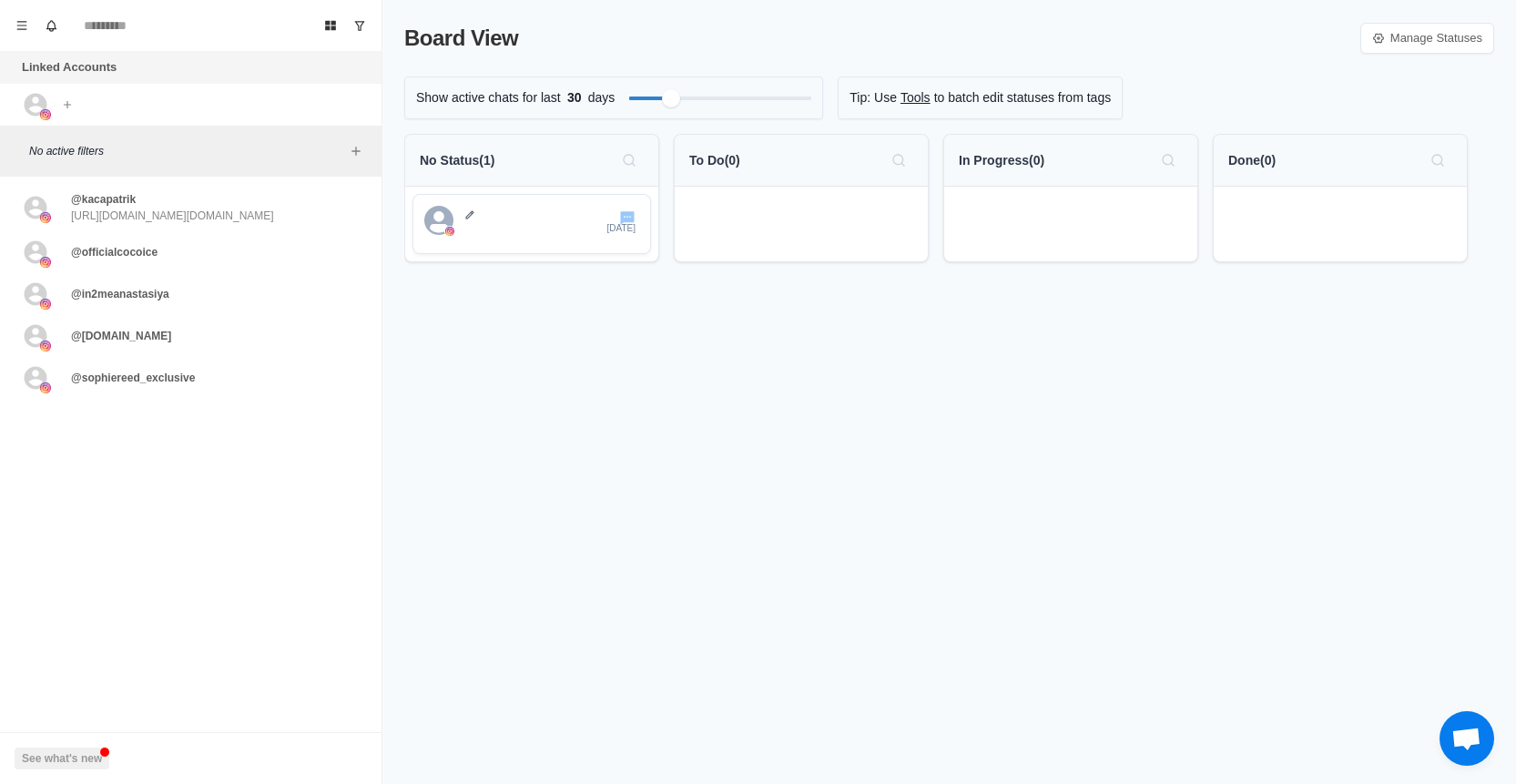
drag, startPoint x: 186, startPoint y: 689, endPoint x: 232, endPoint y: 598, distance: 102.0
click at [186, 687] on div "Board View Tools Archived Chats Mark many as read Keyboard shortcuts Team Setti…" at bounding box center [191, 392] width 382 height 784
click at [157, 209] on p "[URL][DOMAIN_NAME][DOMAIN_NAME]" at bounding box center [173, 216] width 203 height 17
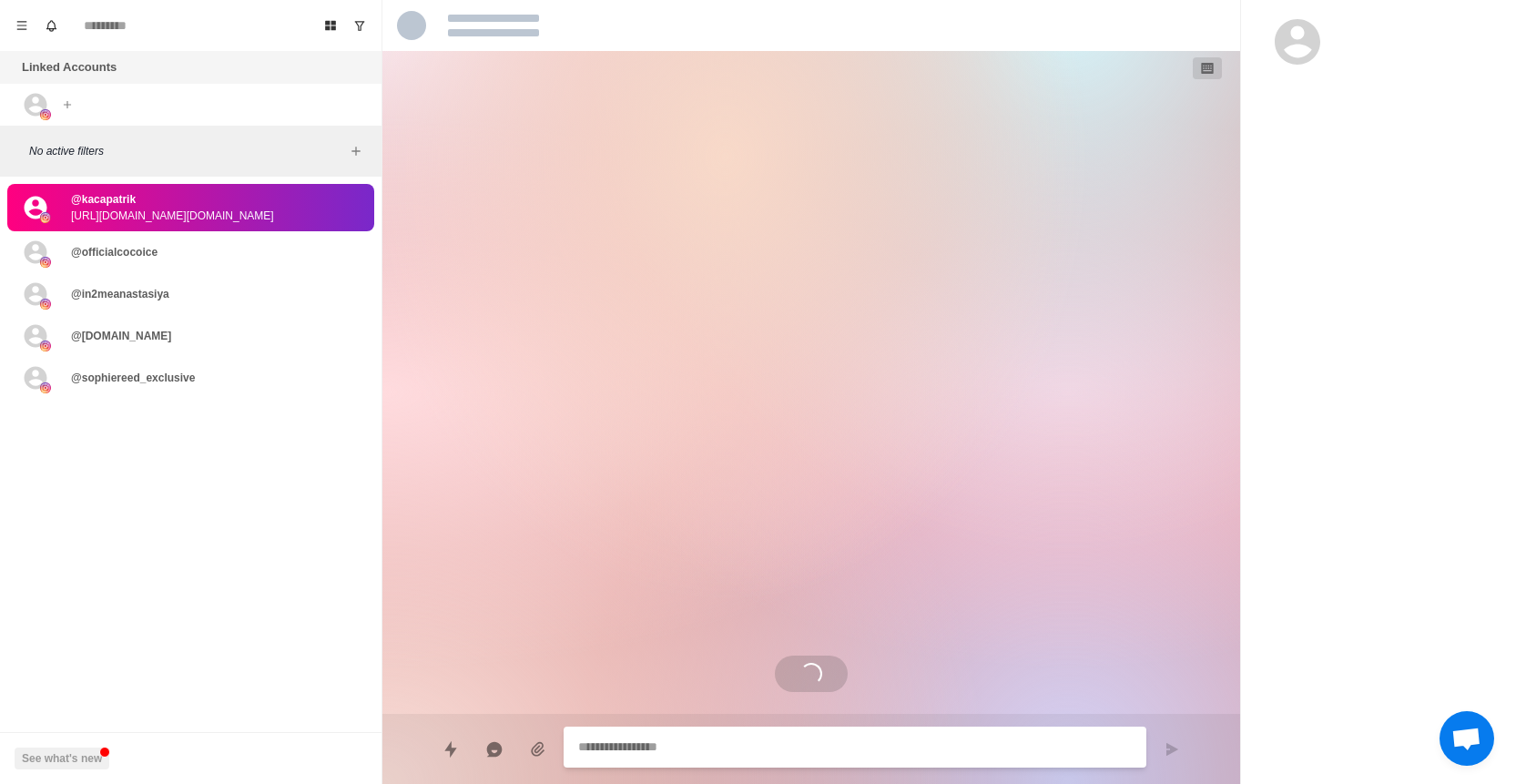
type textarea "*"
